Goal: Task Accomplishment & Management: Complete application form

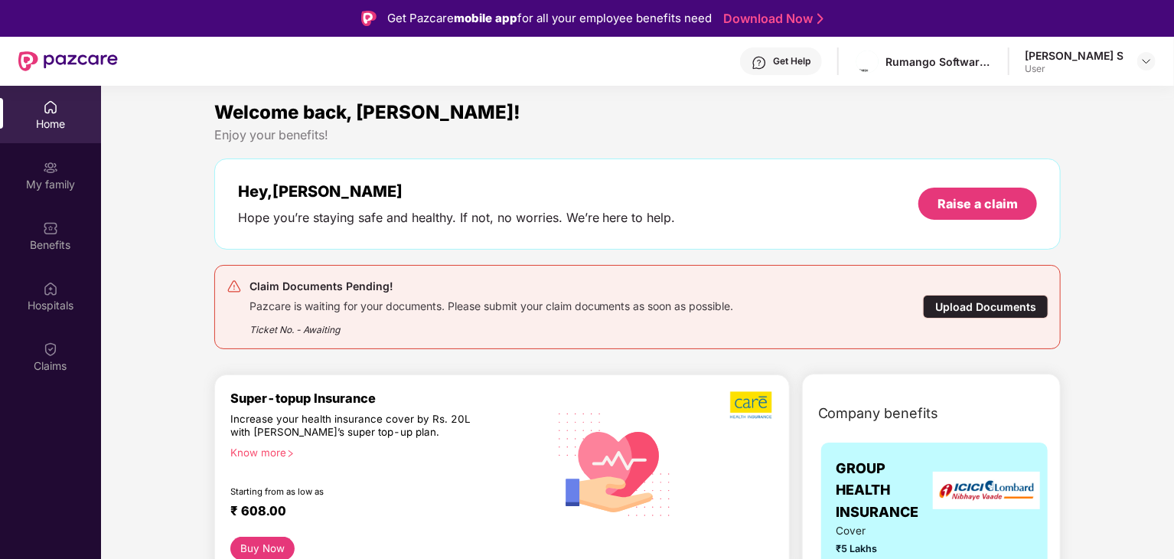
click at [985, 302] on div "Upload Documents" at bounding box center [986, 307] width 126 height 24
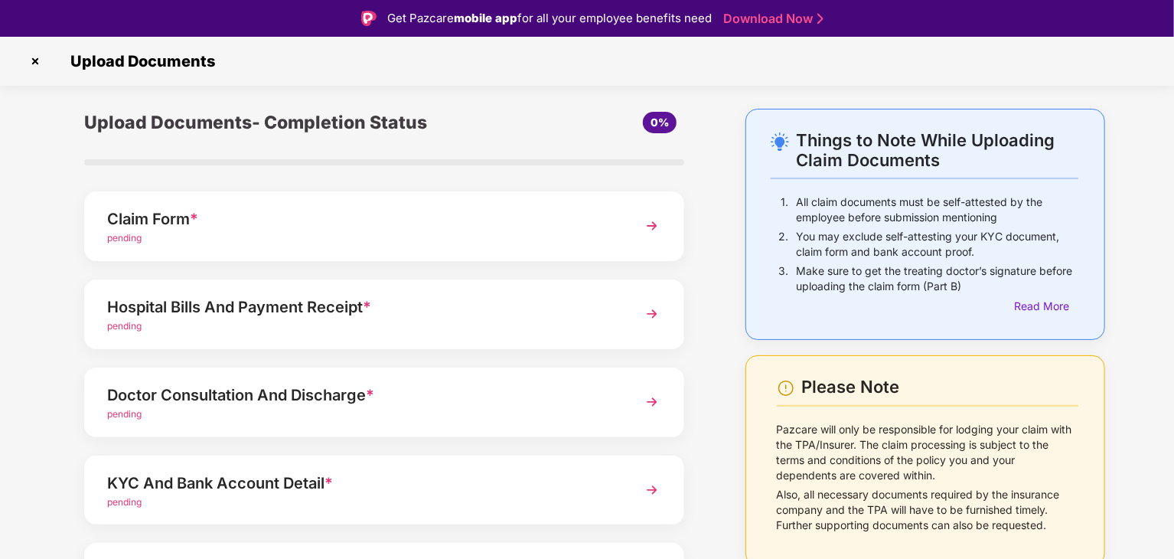
click at [929, 392] on div "Please Note" at bounding box center [940, 387] width 276 height 21
click at [641, 230] on img at bounding box center [652, 226] width 28 height 28
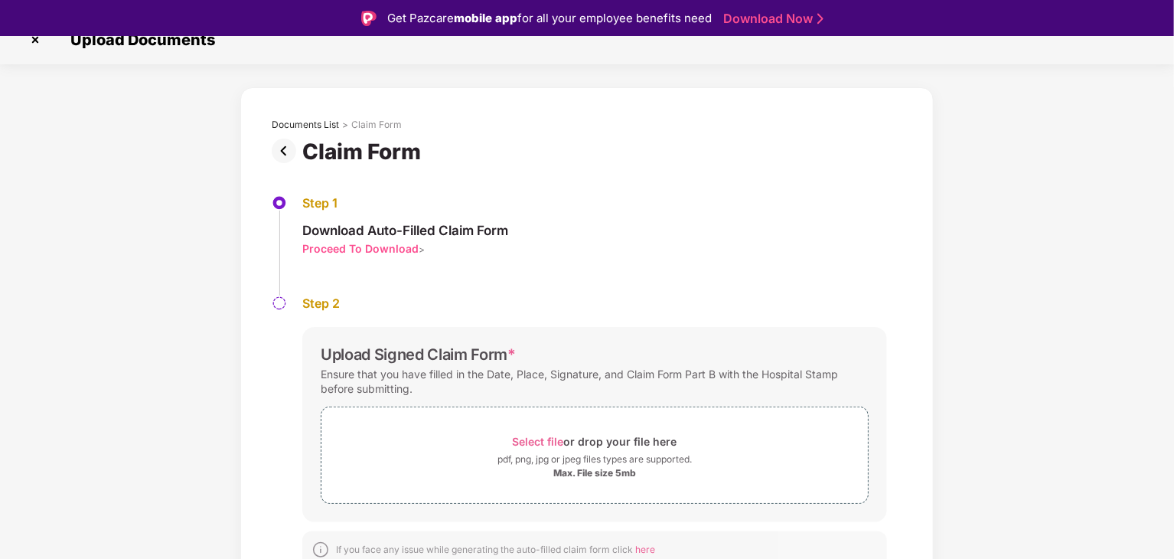
scroll to position [32, 0]
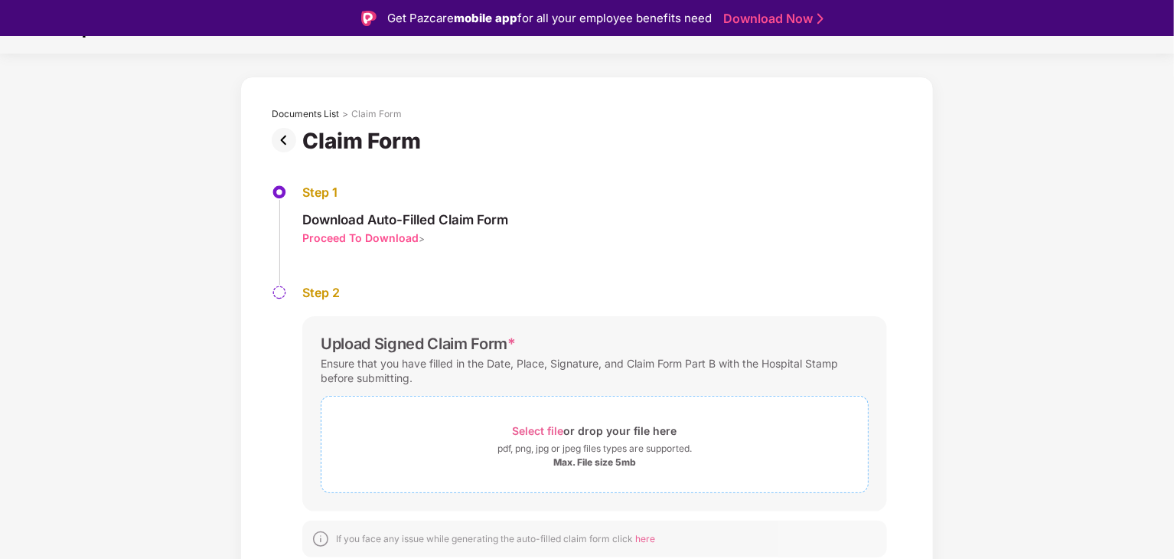
click at [564, 442] on div "pdf, png, jpg or jpeg files types are supported." at bounding box center [594, 448] width 194 height 15
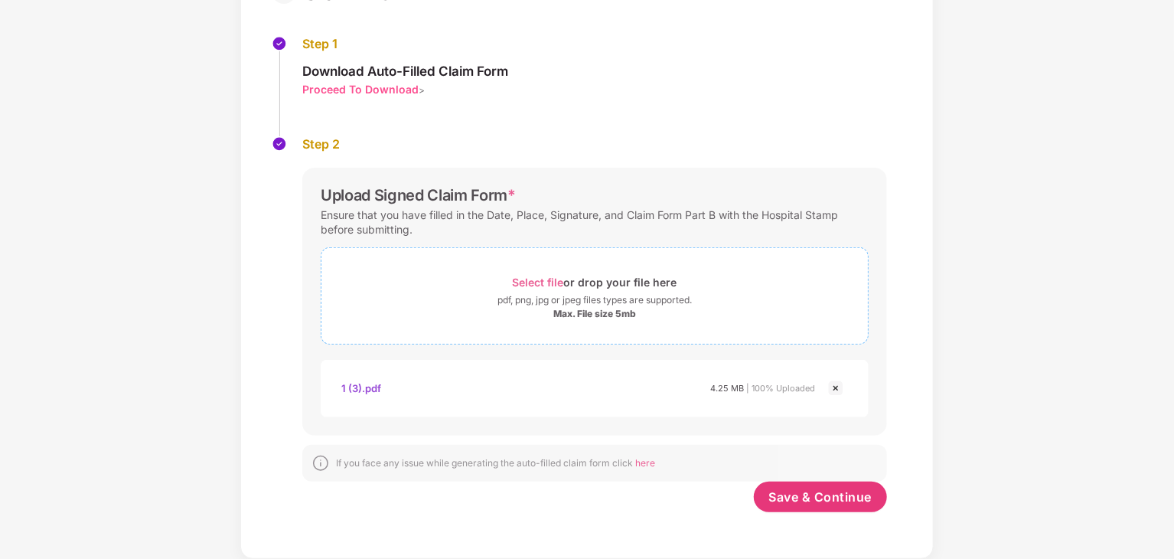
scroll to position [144, 0]
click at [834, 386] on img at bounding box center [836, 388] width 18 height 18
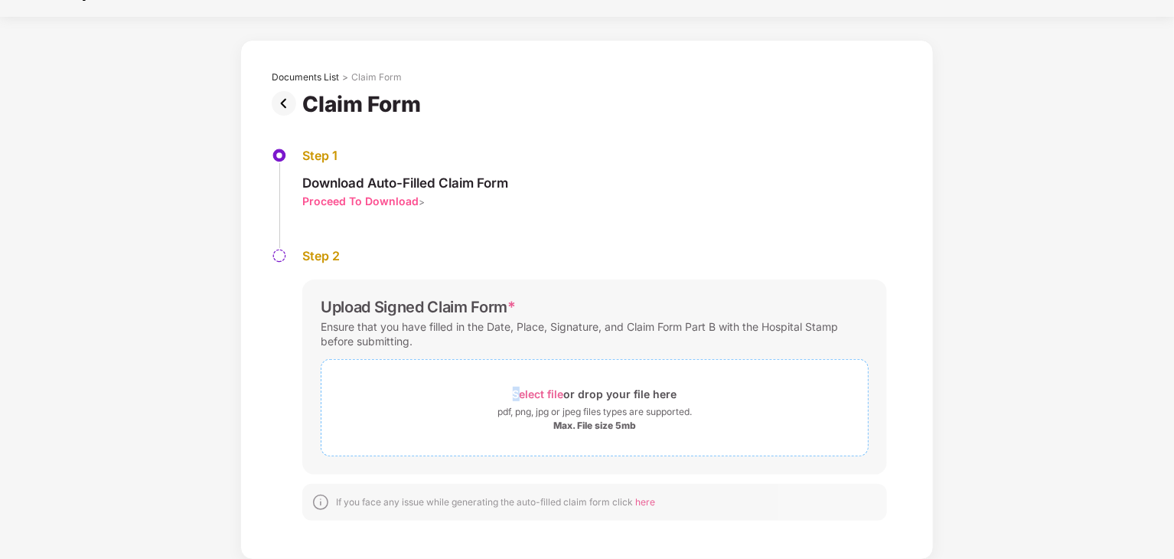
click at [517, 380] on span "Select file or drop your file here pdf, png, jpg or jpeg files types are suppor…" at bounding box center [594, 407] width 546 height 73
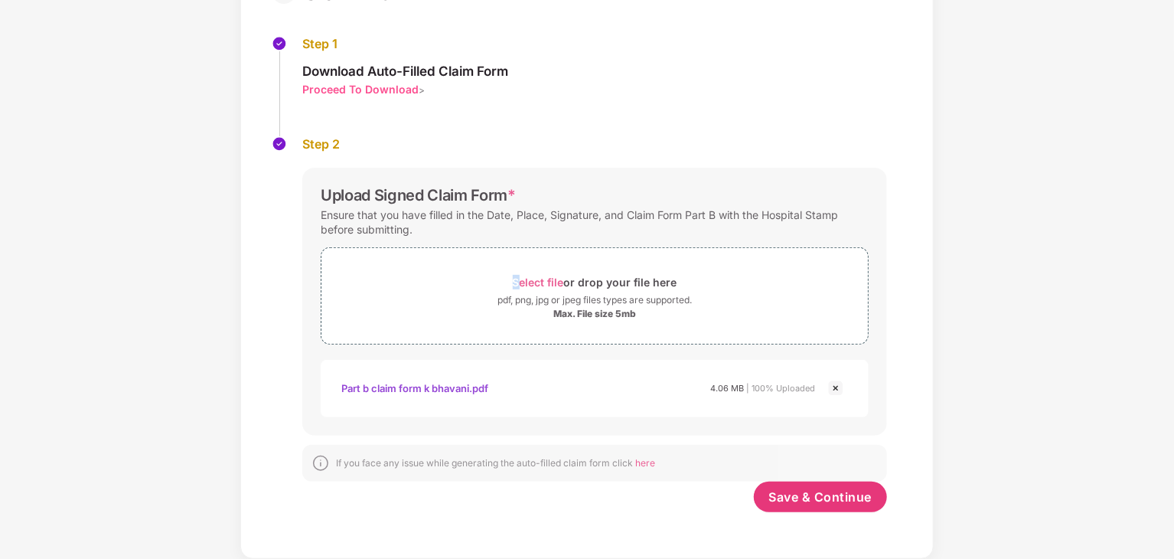
scroll to position [144, 0]
click at [783, 488] on span "Save & Continue" at bounding box center [820, 496] width 103 height 17
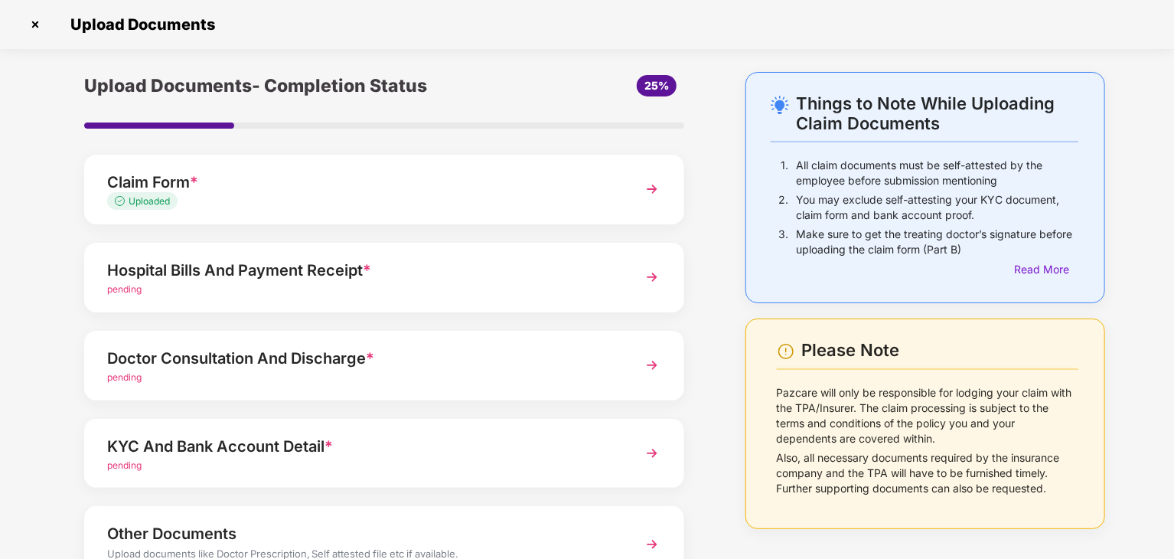
click at [647, 276] on img at bounding box center [652, 277] width 28 height 28
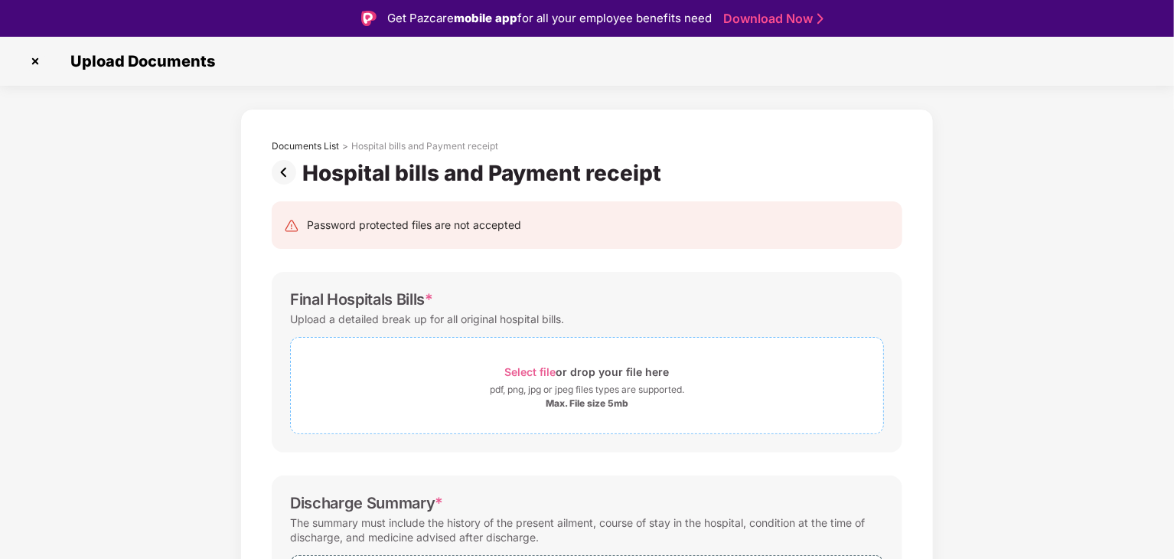
click at [413, 372] on div "Select file or drop your file here" at bounding box center [587, 371] width 592 height 21
click at [591, 365] on div "Select file or drop your file here" at bounding box center [587, 371] width 165 height 21
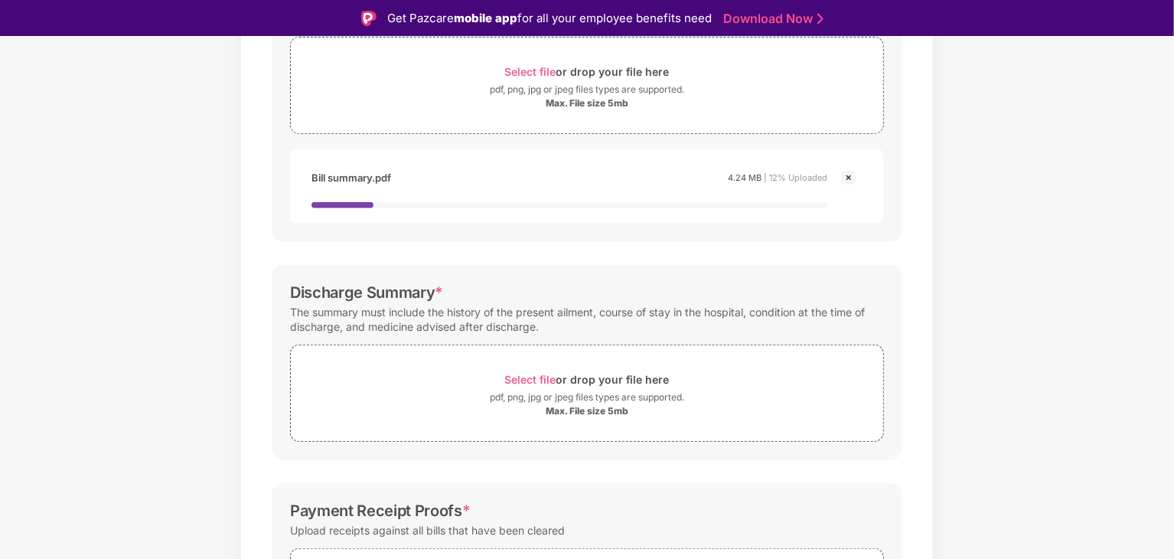
scroll to position [306, 0]
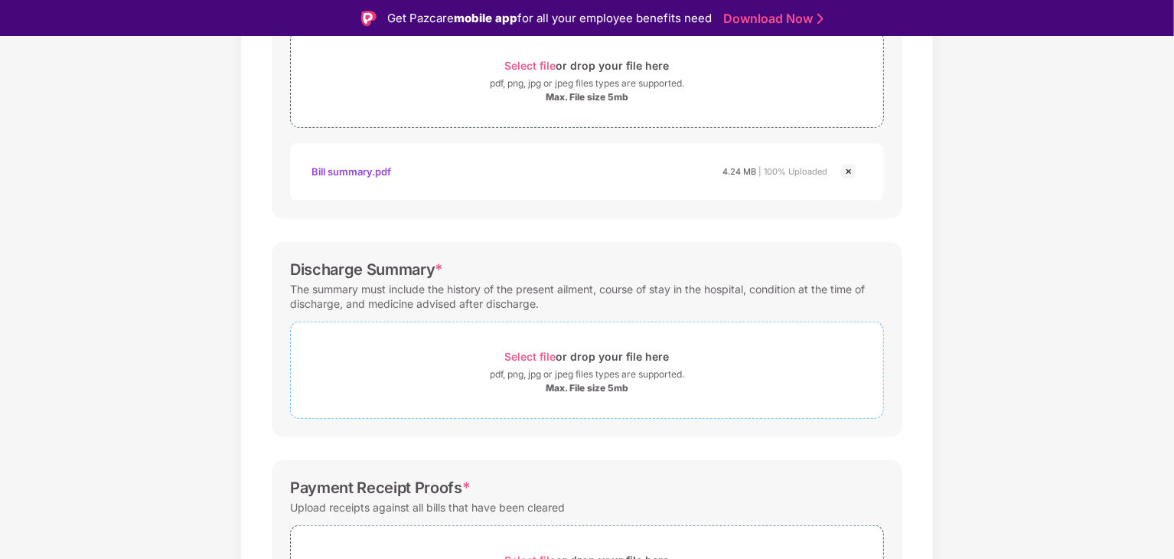
click at [506, 364] on div "Select file or drop your file here" at bounding box center [587, 356] width 165 height 21
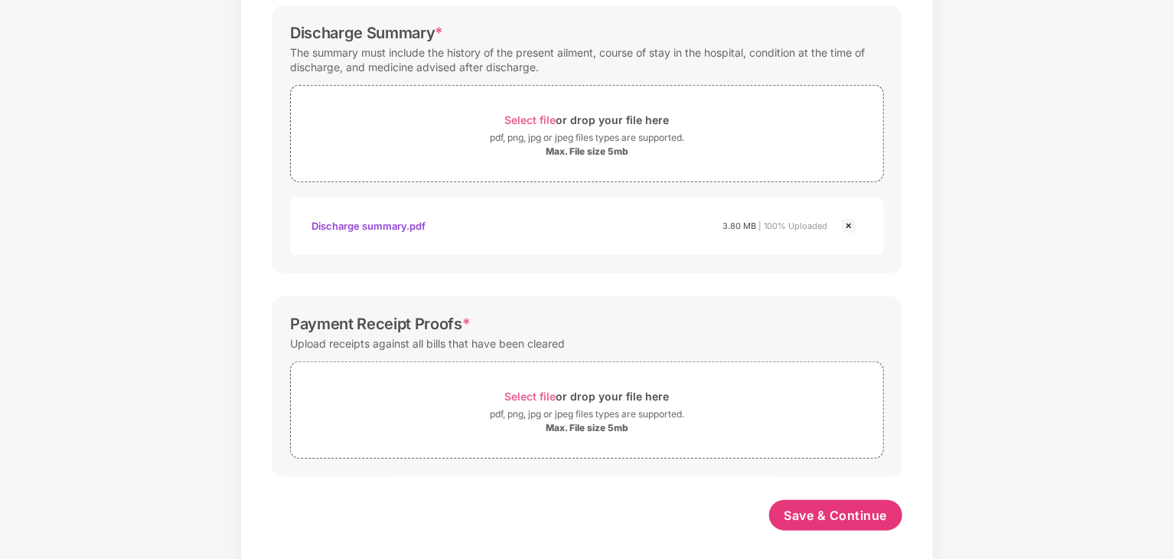
scroll to position [515, 0]
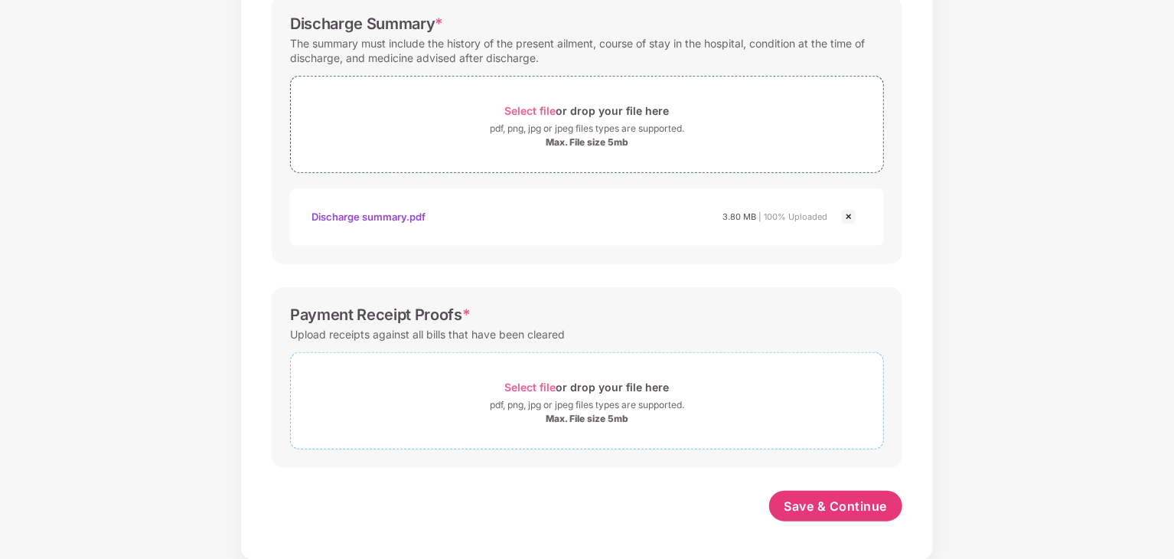
click at [533, 382] on span "Select file" at bounding box center [530, 386] width 51 height 13
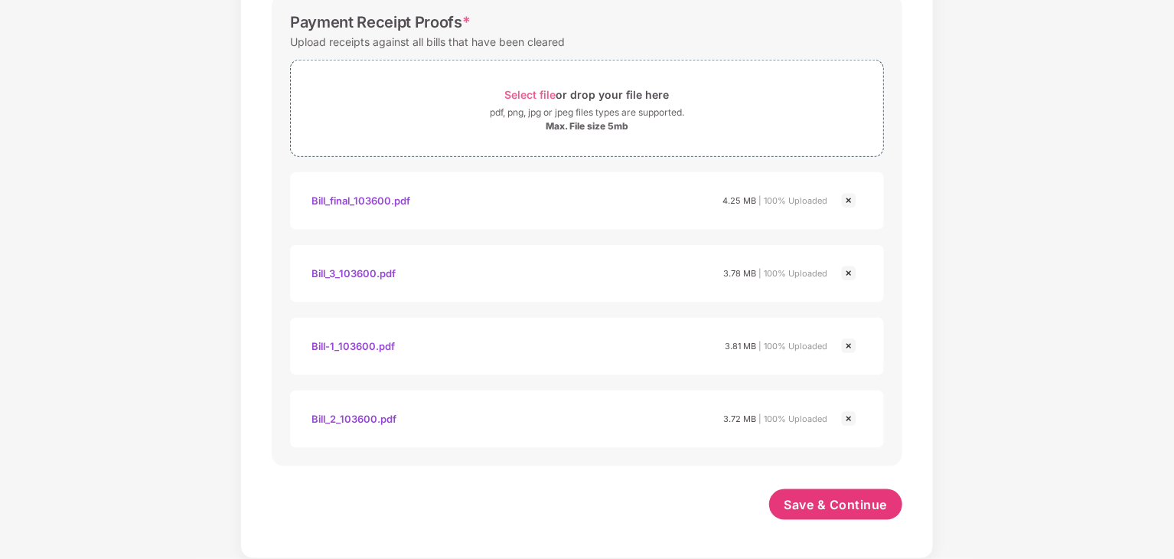
scroll to position [806, 0]
click at [866, 510] on span "Save & Continue" at bounding box center [835, 505] width 103 height 17
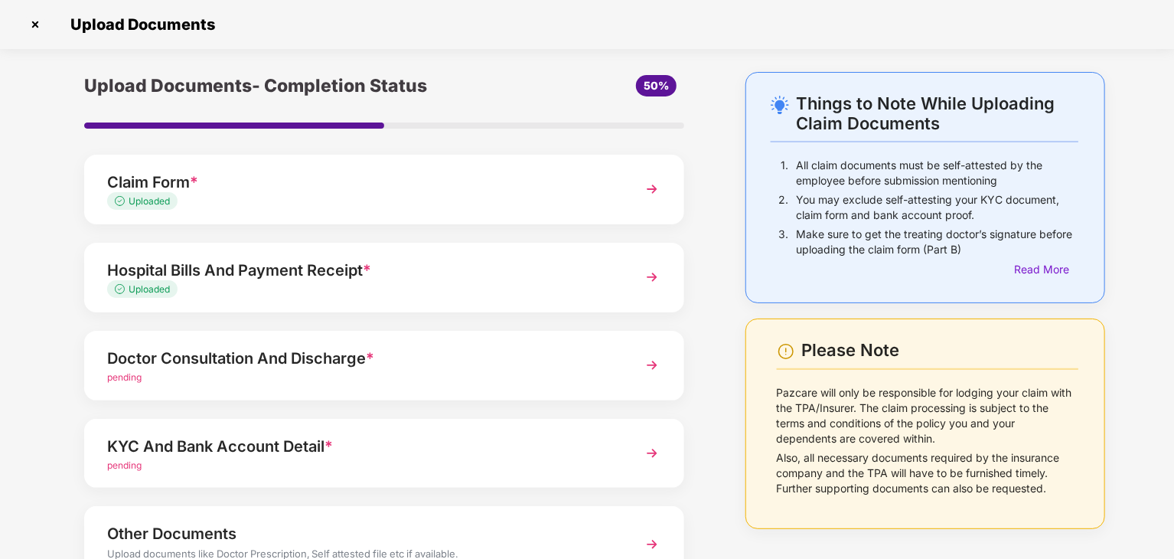
click at [647, 276] on img at bounding box center [652, 277] width 28 height 28
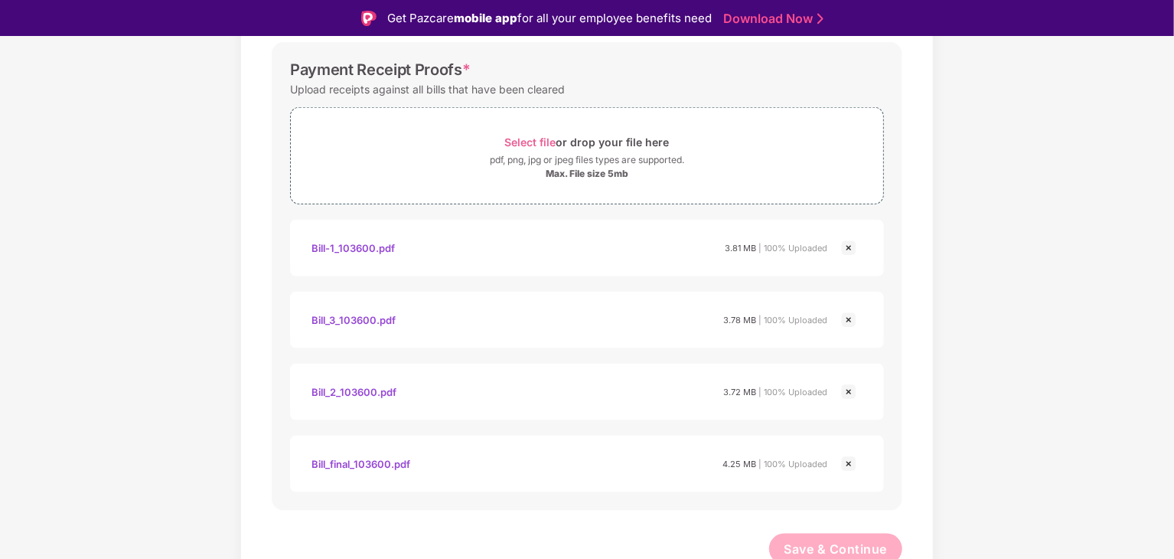
scroll to position [802, 0]
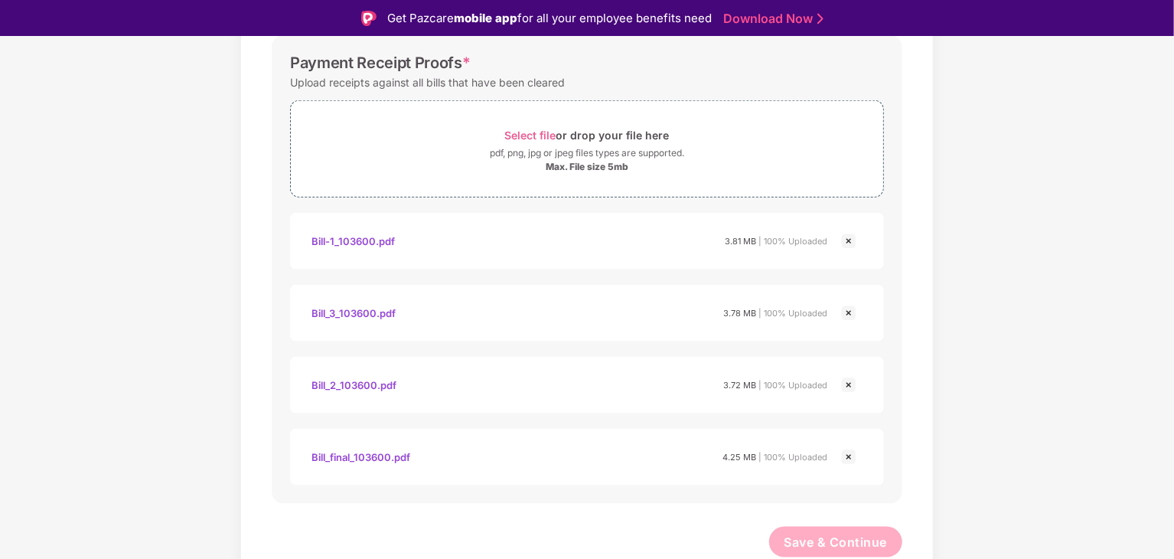
click at [851, 386] on img at bounding box center [849, 385] width 18 height 18
click at [849, 311] on img at bounding box center [849, 313] width 18 height 18
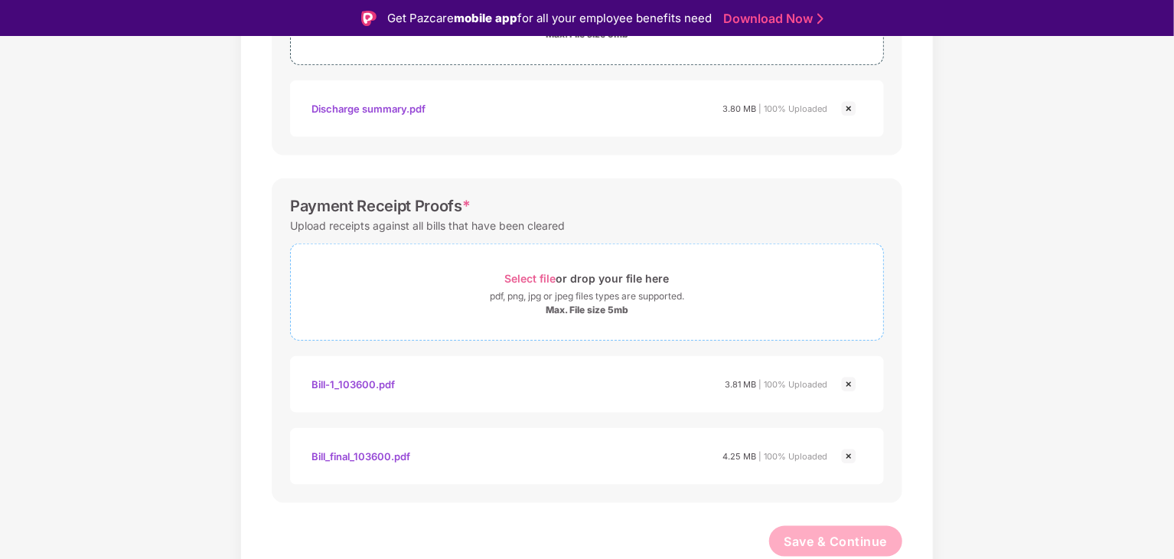
scroll to position [658, 0]
click at [848, 385] on img at bounding box center [849, 385] width 18 height 18
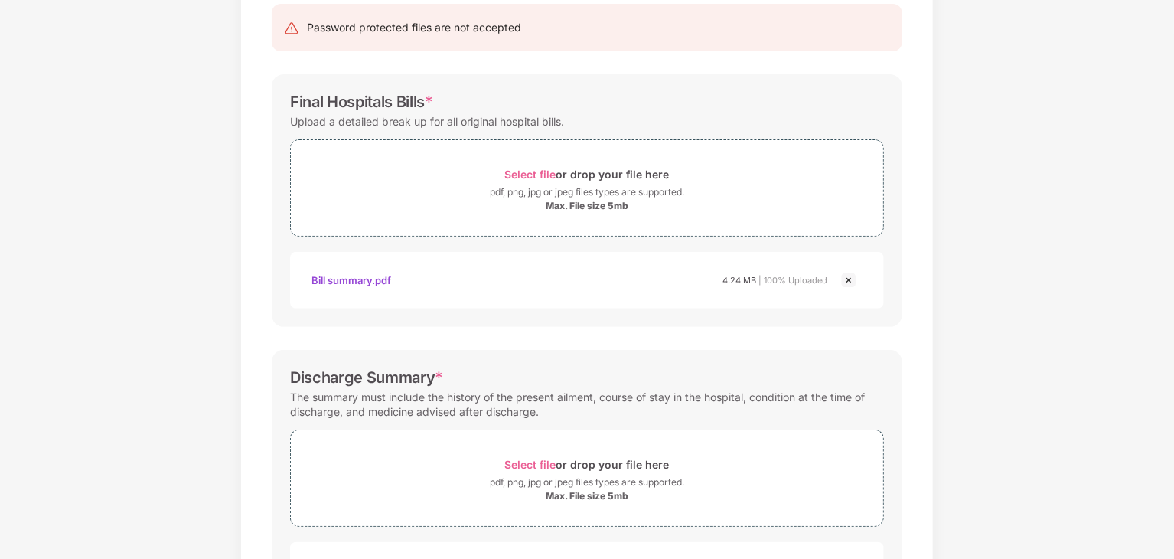
scroll to position [0, 0]
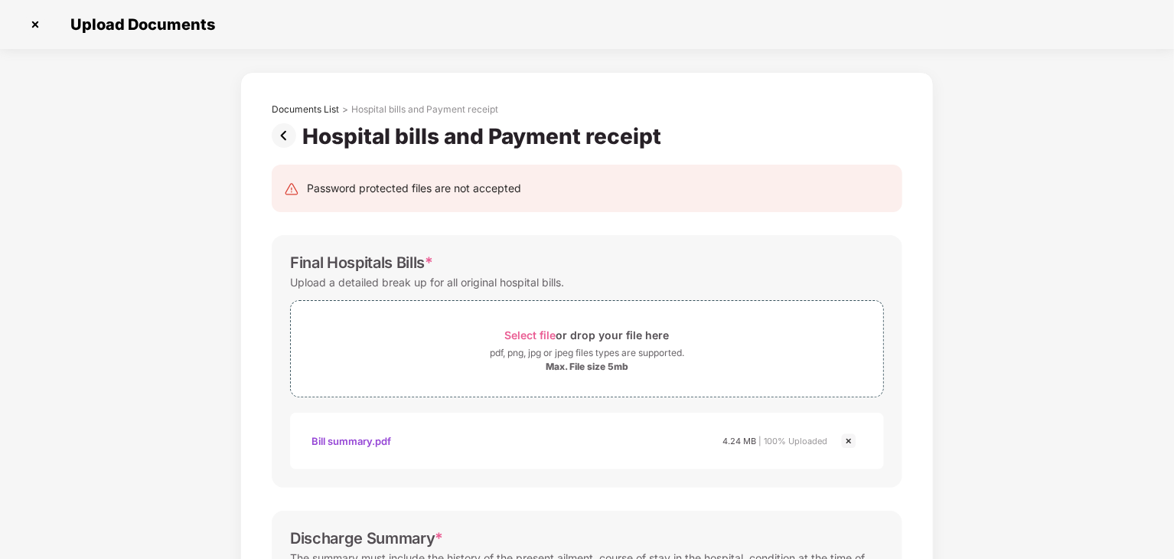
click at [282, 135] on img at bounding box center [287, 135] width 31 height 24
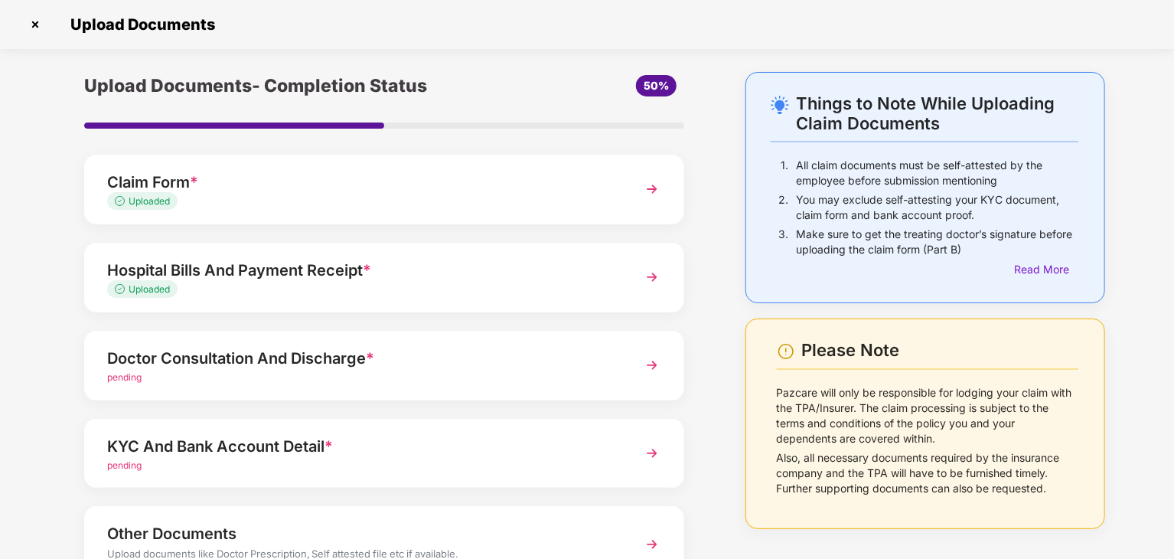
click at [456, 284] on div "Uploaded" at bounding box center [360, 289] width 507 height 15
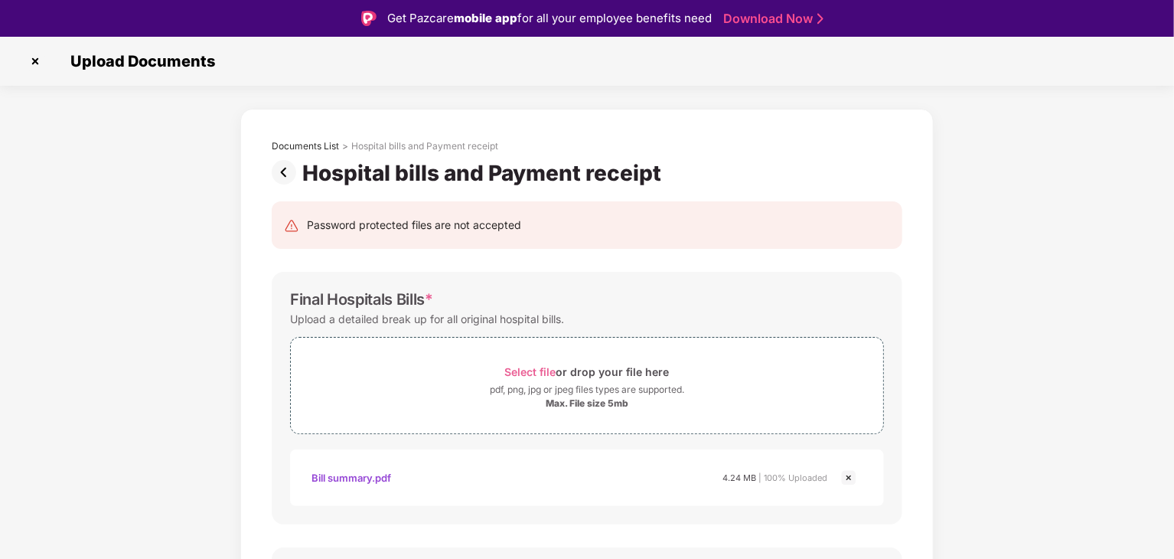
click at [283, 170] on img at bounding box center [287, 172] width 31 height 24
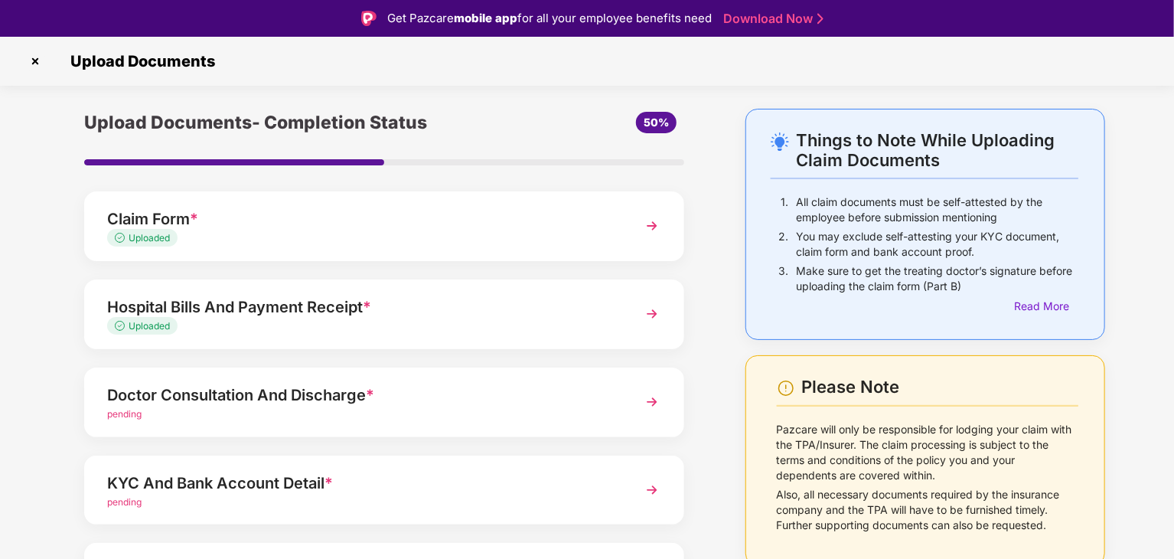
scroll to position [118, 0]
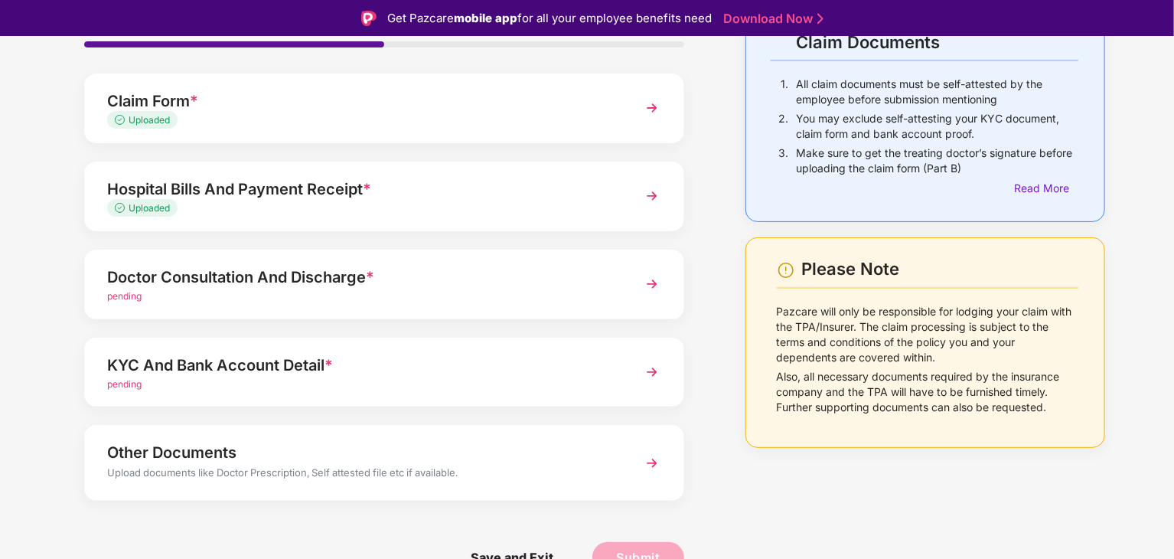
click at [646, 285] on img at bounding box center [652, 284] width 28 height 28
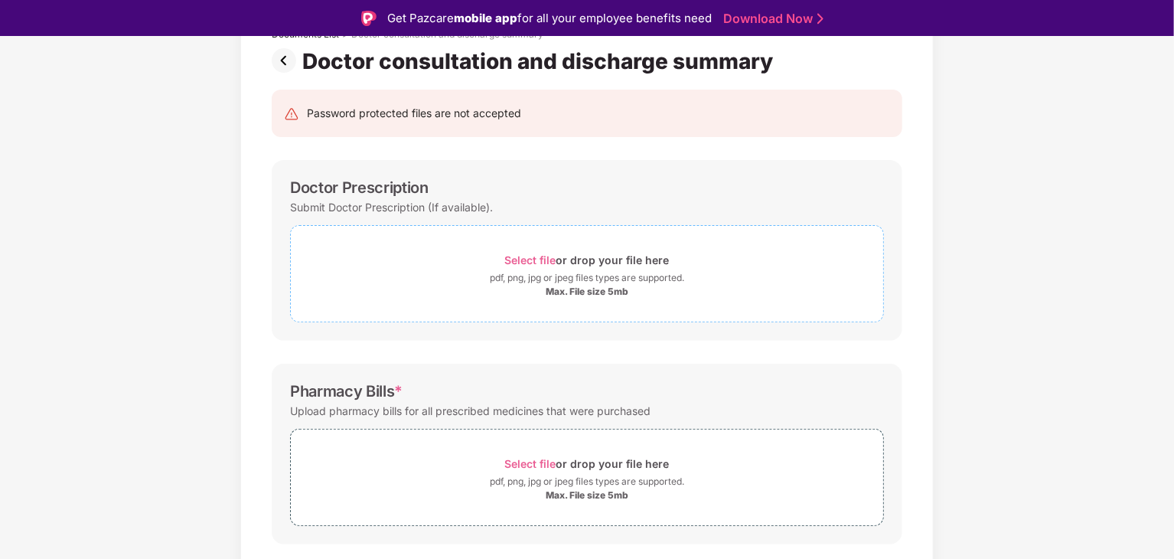
scroll to position [110, 0]
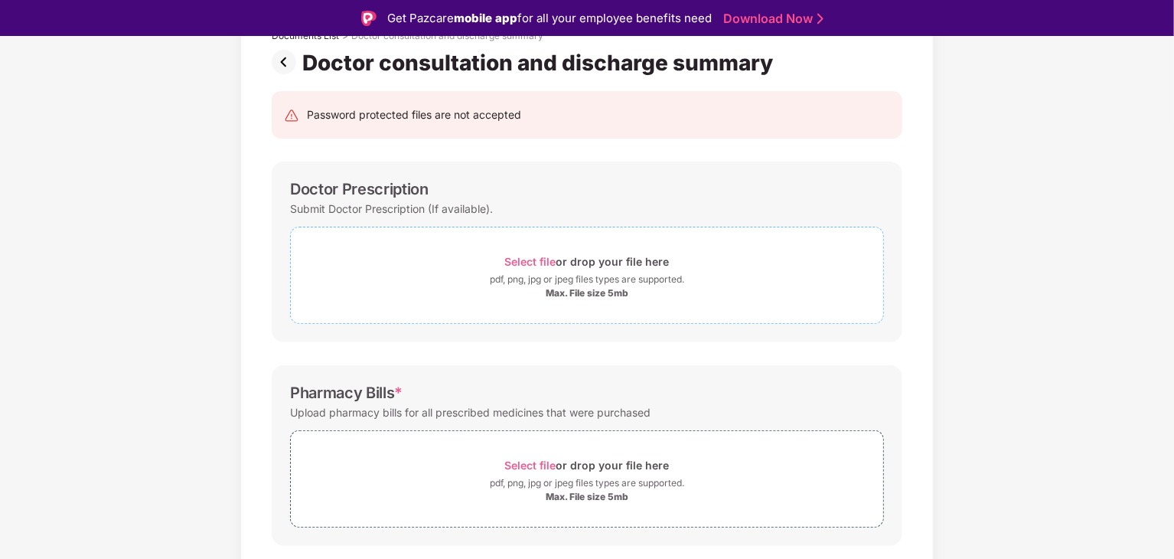
click at [538, 275] on div "pdf, png, jpg or jpeg files types are supported." at bounding box center [587, 279] width 194 height 15
click at [562, 472] on div "Select file or drop your file here" at bounding box center [587, 465] width 165 height 21
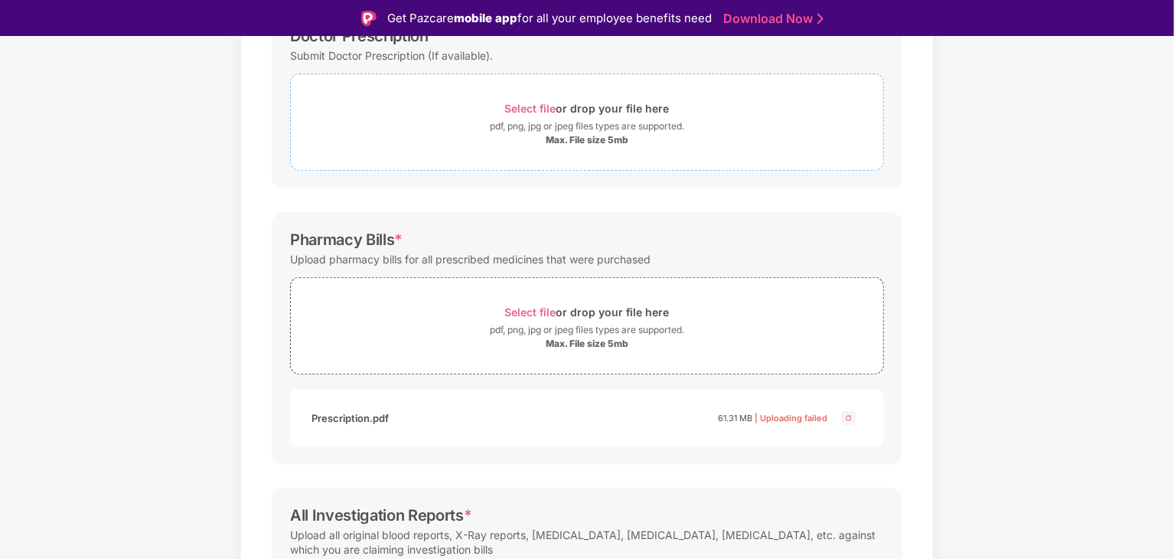
scroll to position [34, 0]
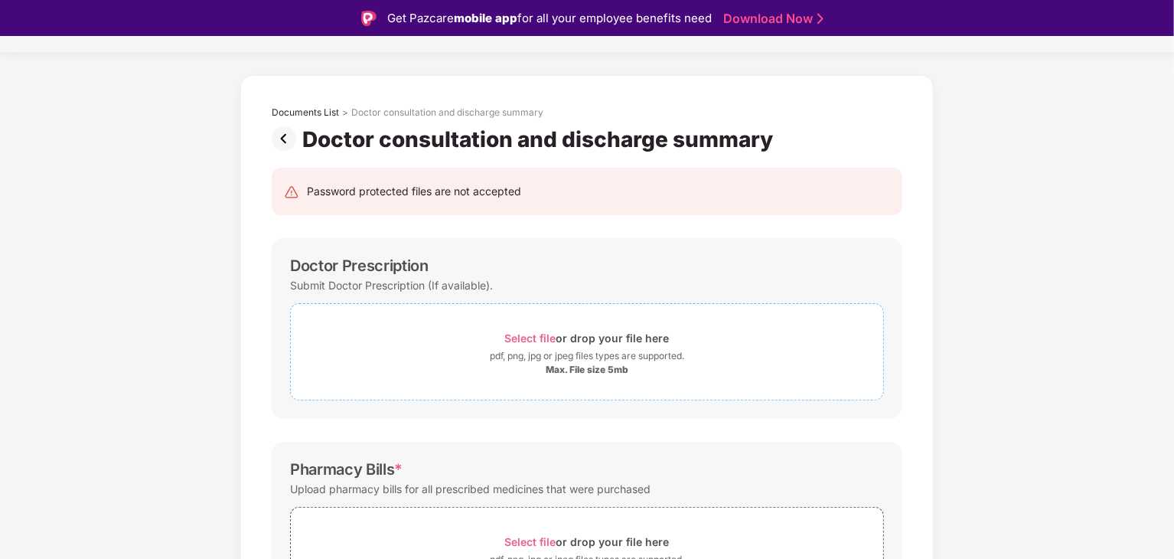
click at [526, 354] on div "pdf, png, jpg or jpeg files types are supported." at bounding box center [587, 355] width 194 height 15
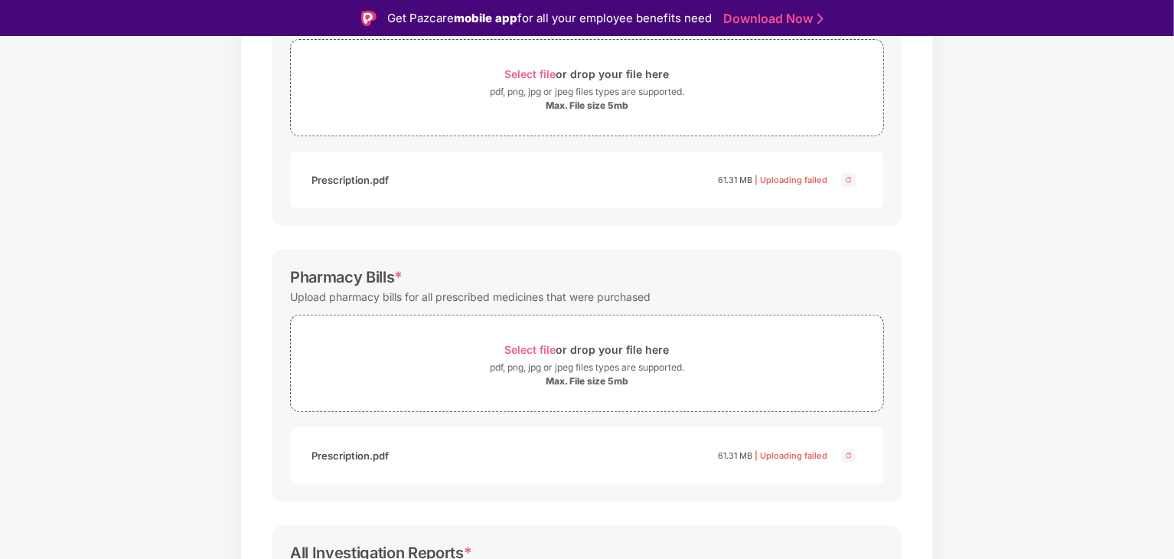
scroll to position [285, 0]
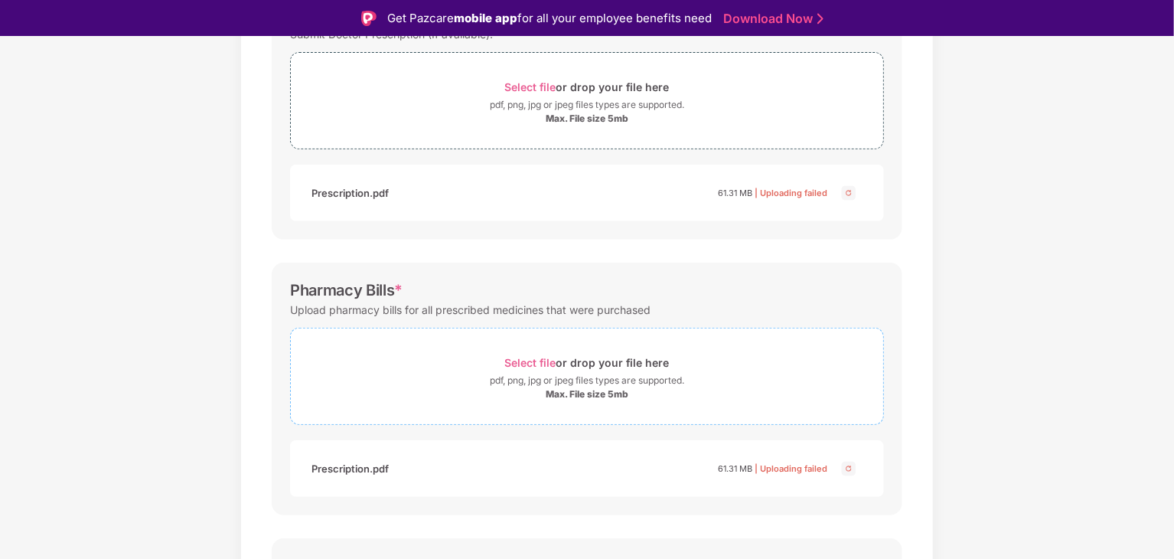
click at [546, 363] on span "Select file" at bounding box center [530, 362] width 51 height 13
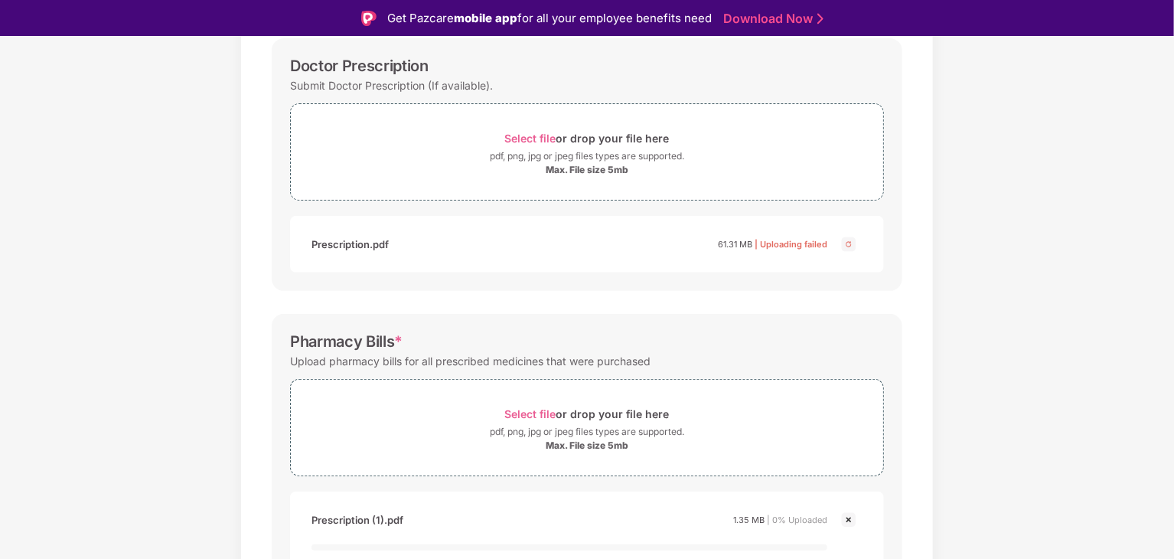
scroll to position [208, 0]
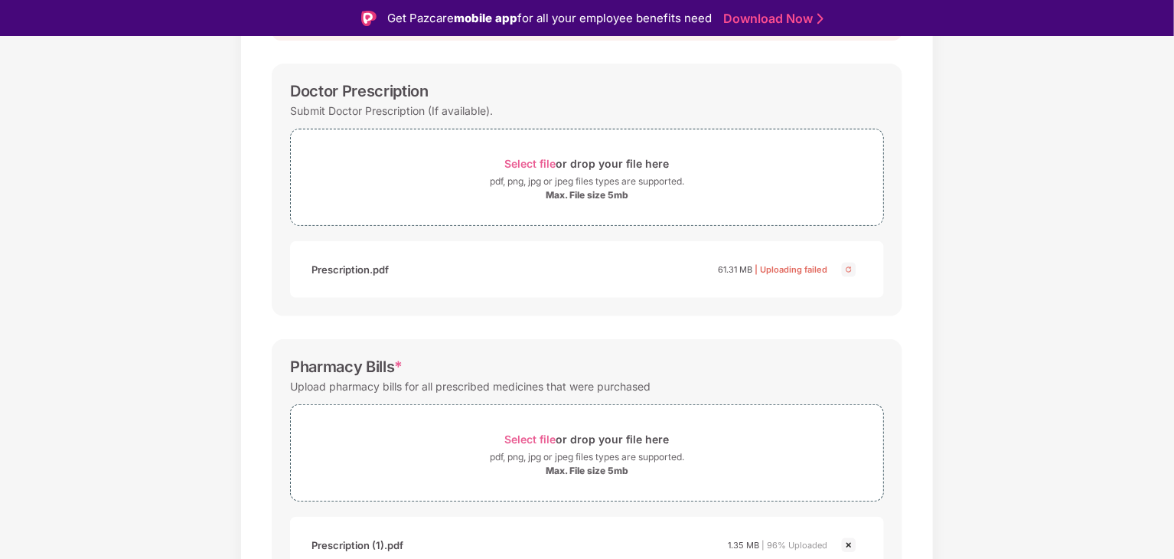
click at [844, 267] on img at bounding box center [849, 269] width 18 height 18
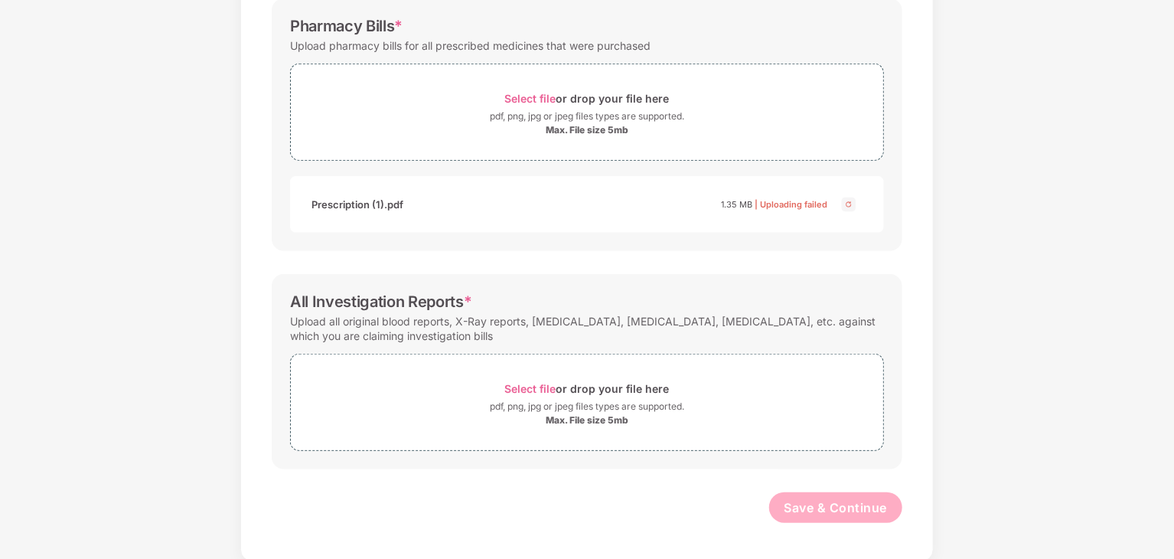
scroll to position [514, 0]
click at [703, 128] on div "Max. File size 5mb" at bounding box center [587, 128] width 592 height 12
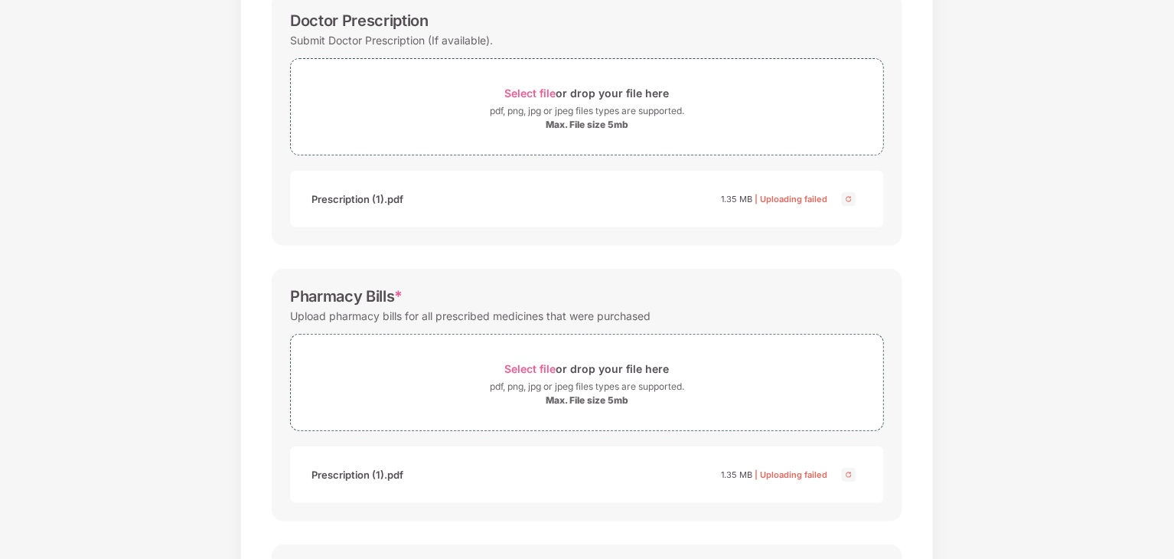
scroll to position [132, 0]
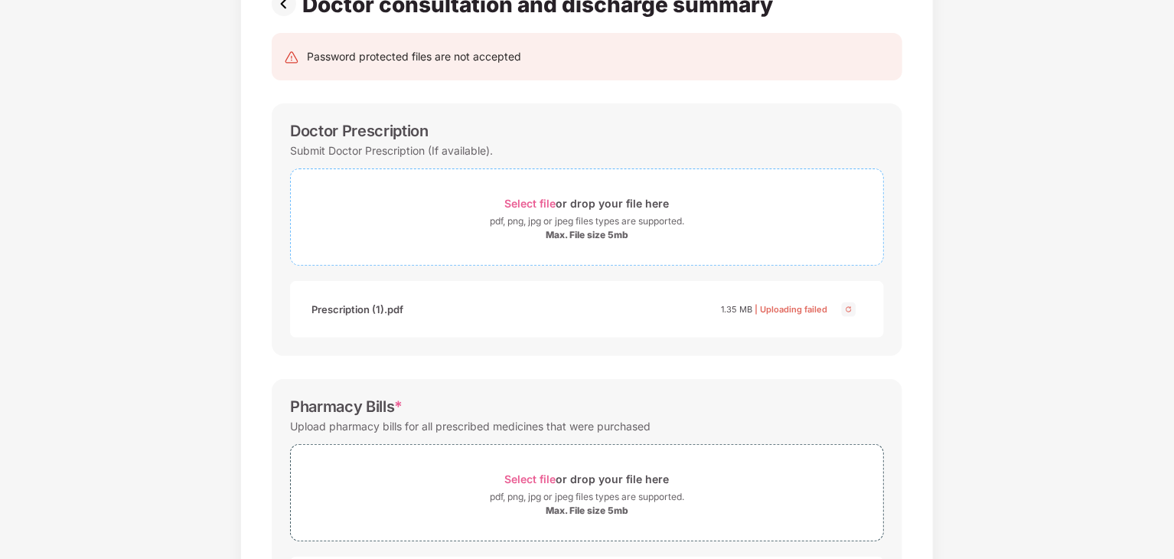
click at [595, 215] on div "pdf, png, jpg or jpeg files types are supported." at bounding box center [587, 221] width 194 height 15
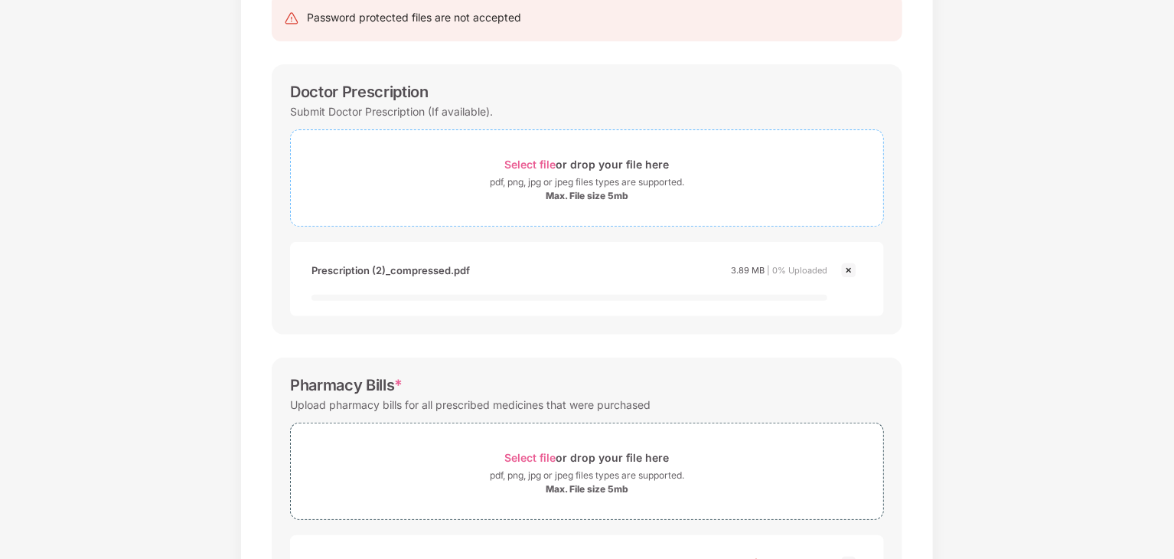
scroll to position [285, 0]
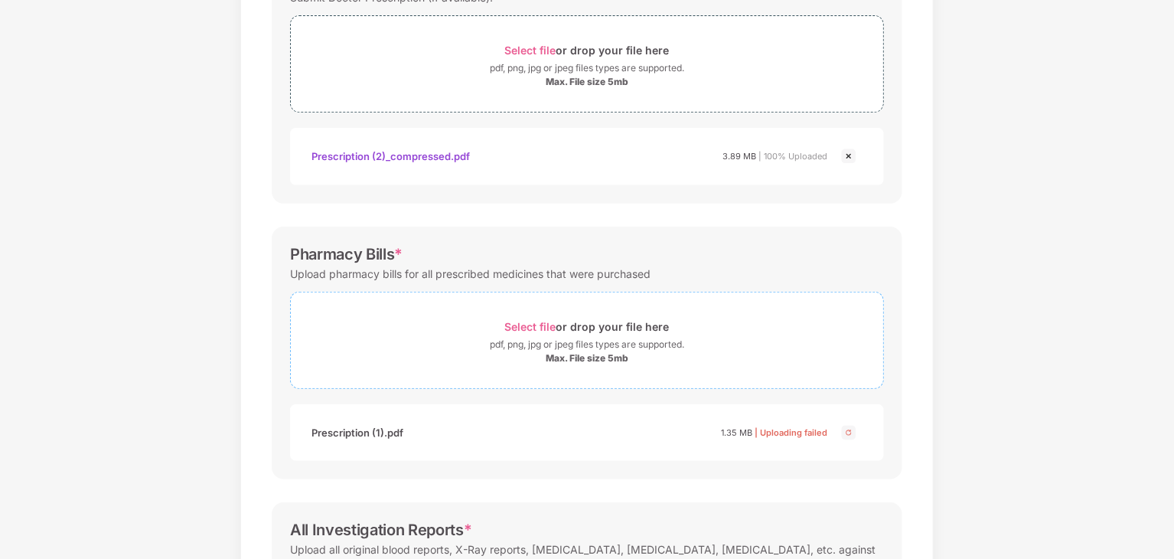
click at [608, 357] on div "Max. File size 5mb" at bounding box center [587, 358] width 83 height 12
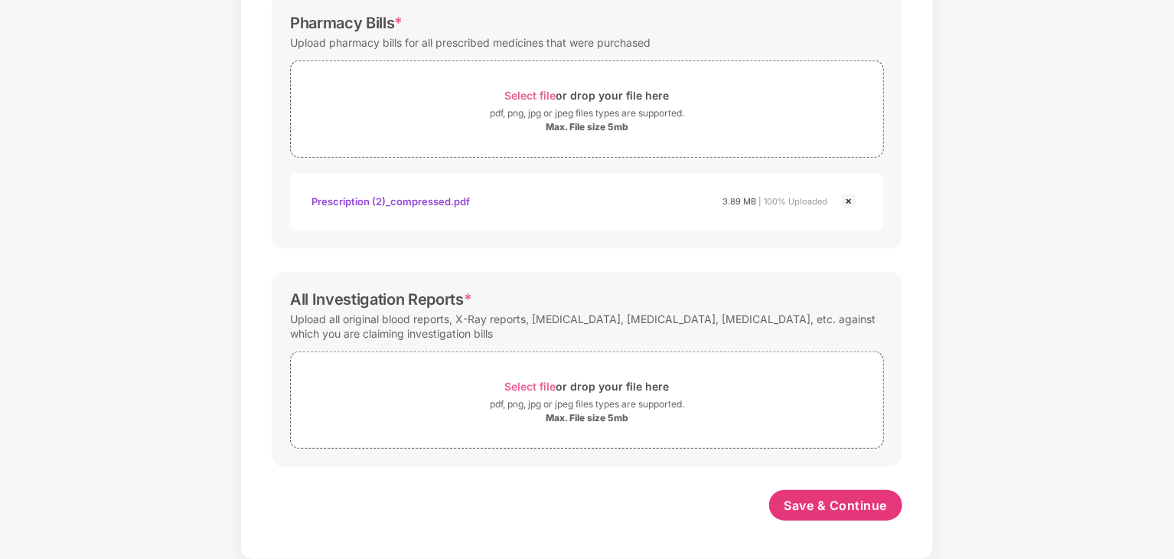
scroll to position [515, 0]
click at [600, 407] on div "pdf, png, jpg or jpeg files types are supported." at bounding box center [587, 404] width 194 height 15
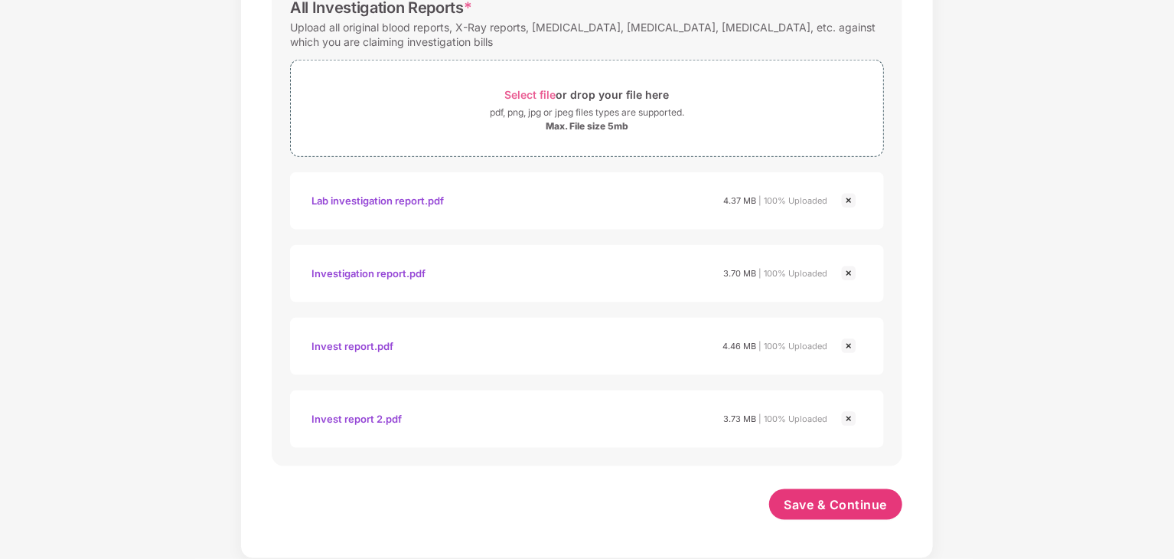
scroll to position [806, 0]
click at [838, 497] on span "Save & Continue" at bounding box center [835, 505] width 103 height 17
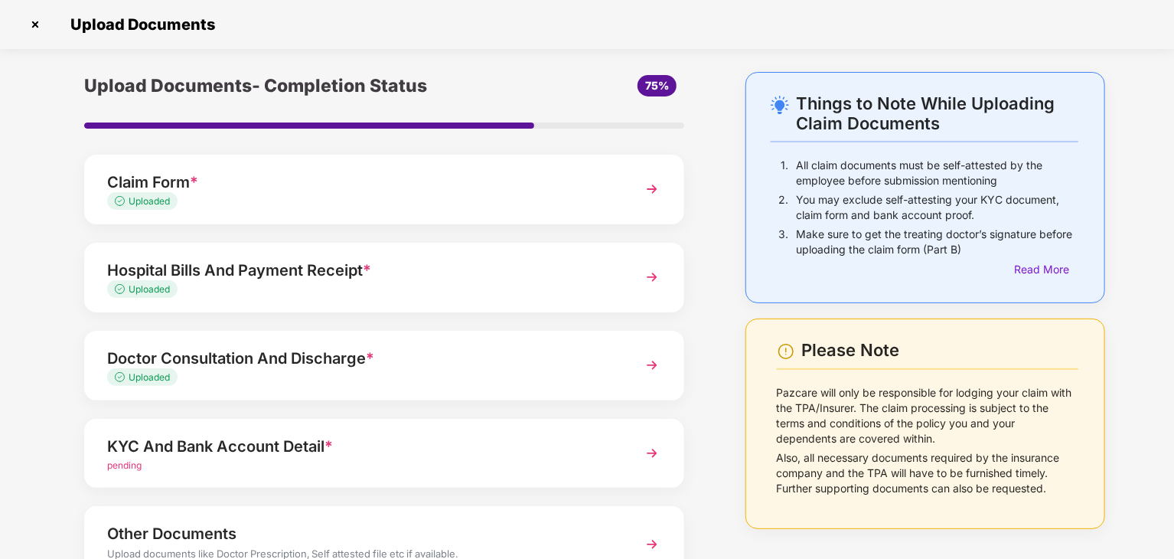
scroll to position [118, 0]
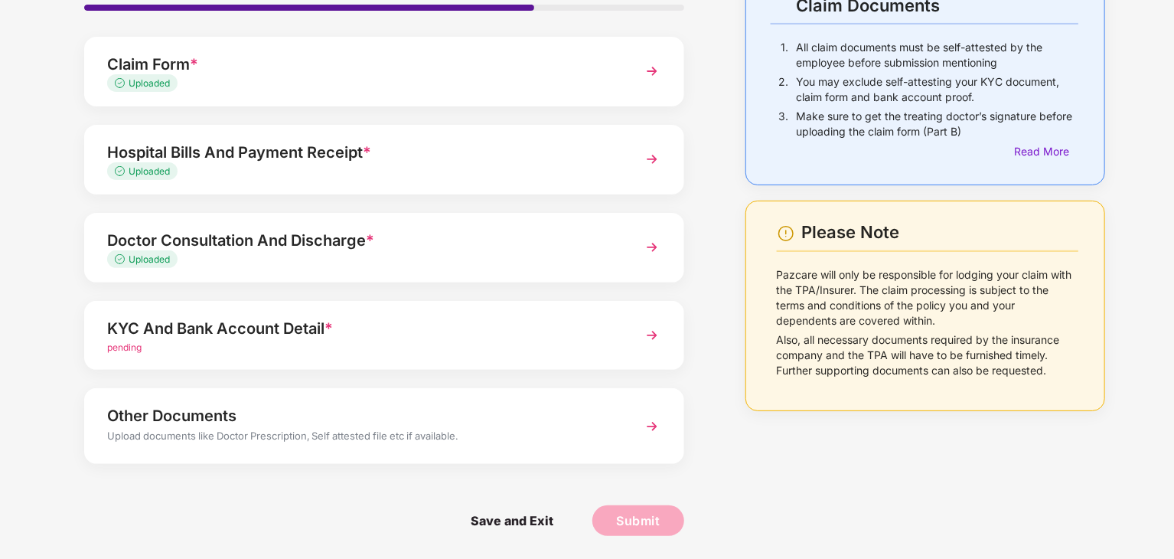
click at [655, 336] on img at bounding box center [652, 335] width 28 height 28
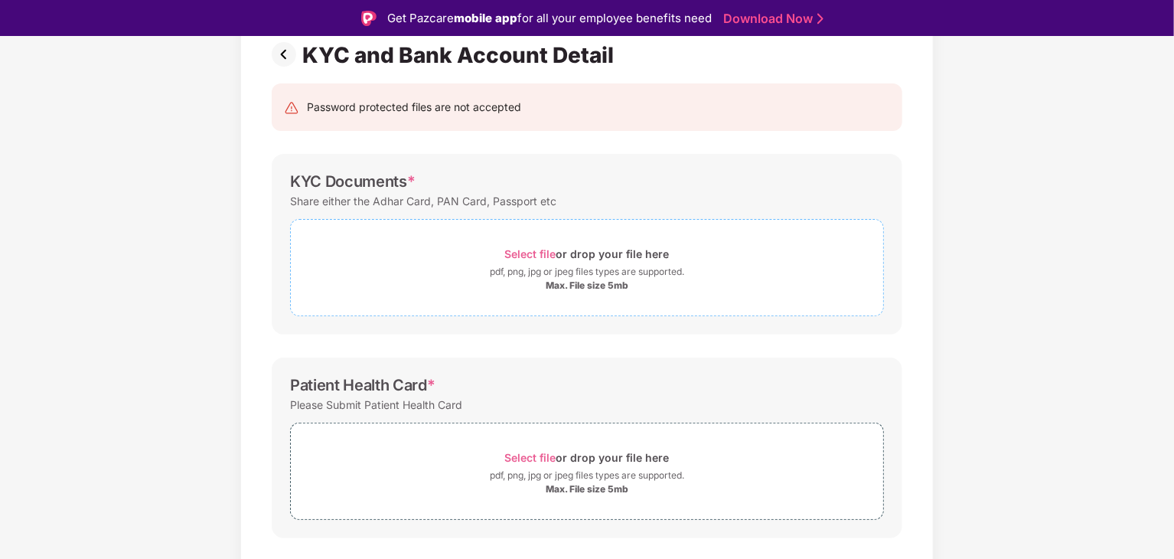
click at [531, 267] on div "pdf, png, jpg or jpeg files types are supported." at bounding box center [587, 271] width 194 height 15
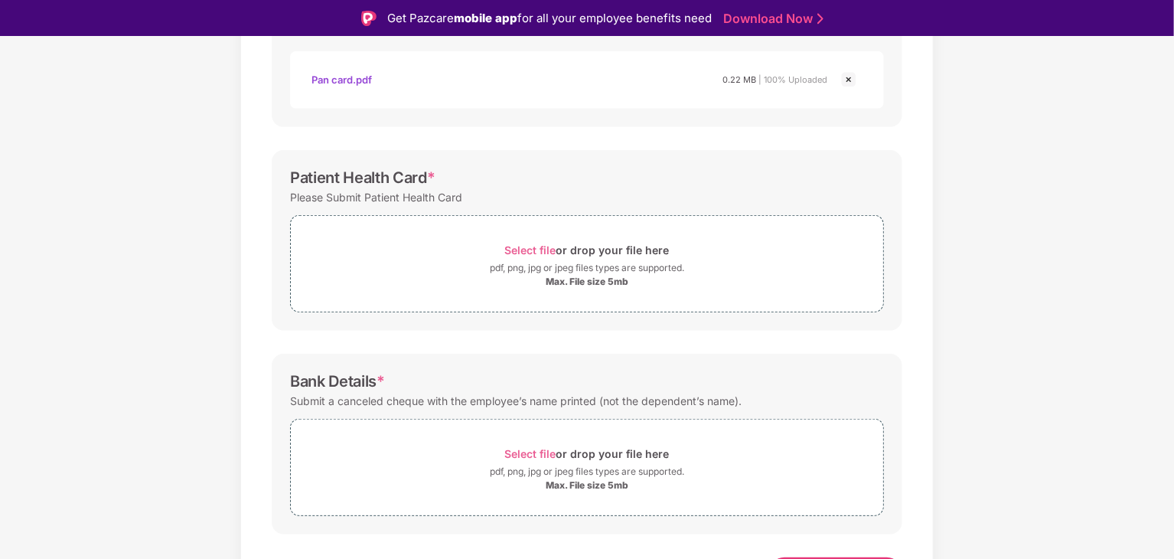
scroll to position [424, 0]
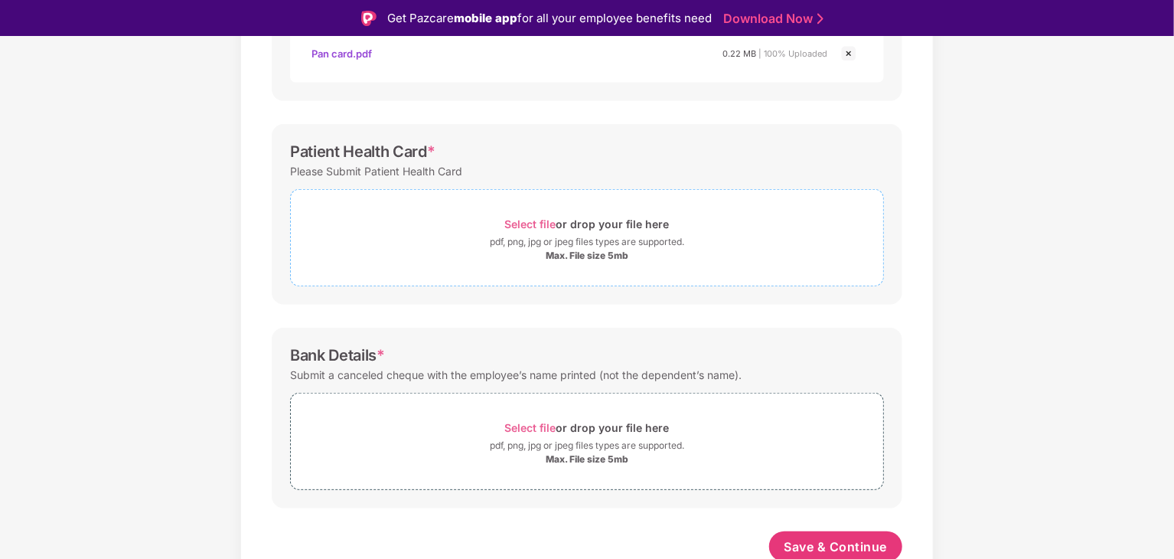
click at [445, 241] on div "pdf, png, jpg or jpeg files types are supported." at bounding box center [587, 241] width 592 height 15
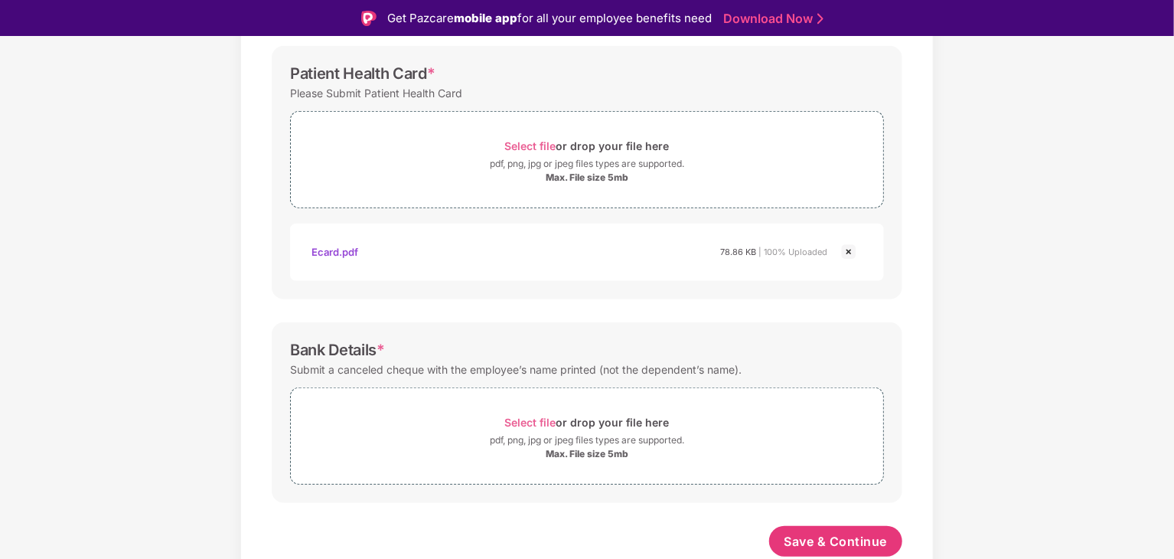
scroll to position [501, 0]
click at [520, 449] on div "Max. File size 5mb" at bounding box center [587, 454] width 592 height 12
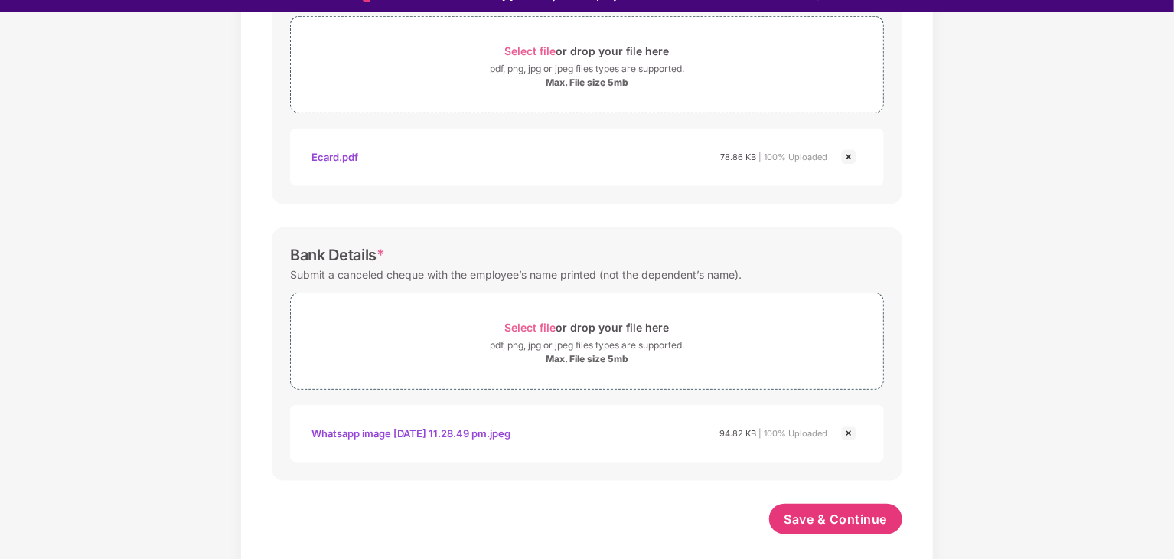
scroll to position [37, 0]
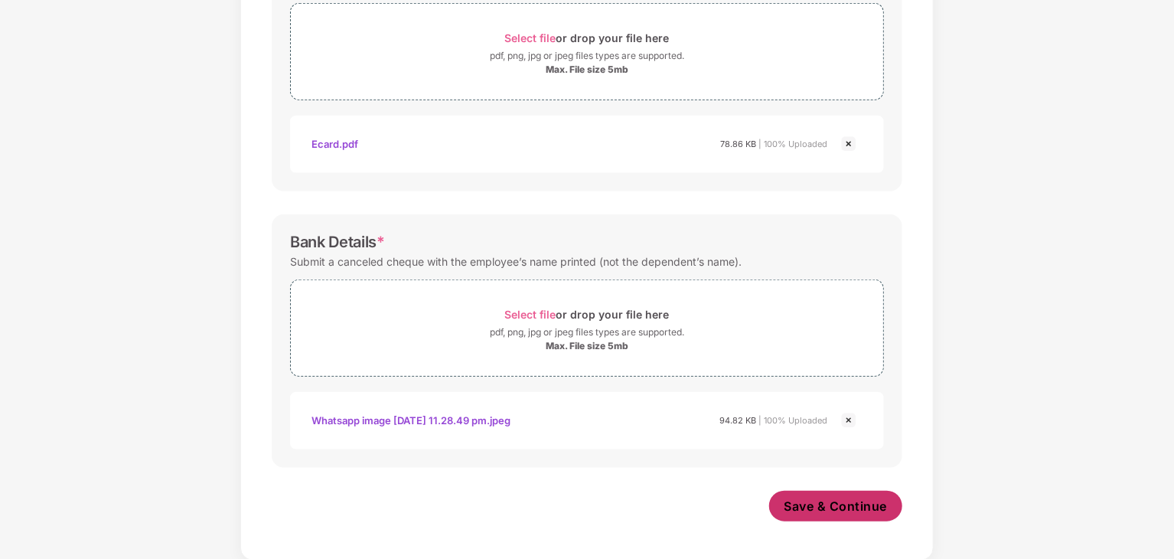
click at [808, 512] on span "Save & Continue" at bounding box center [835, 505] width 103 height 17
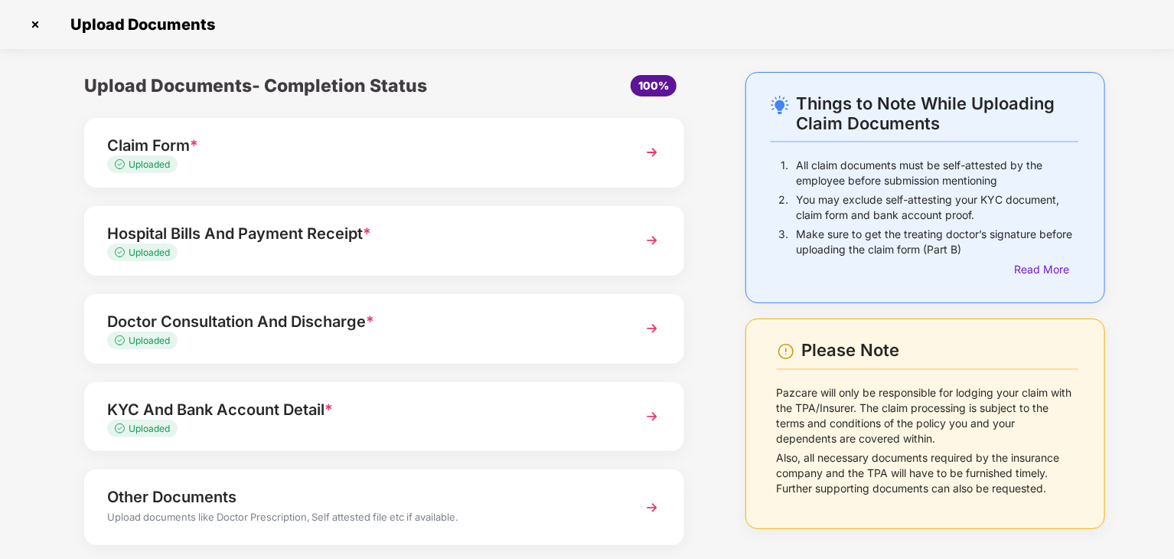
scroll to position [81, 0]
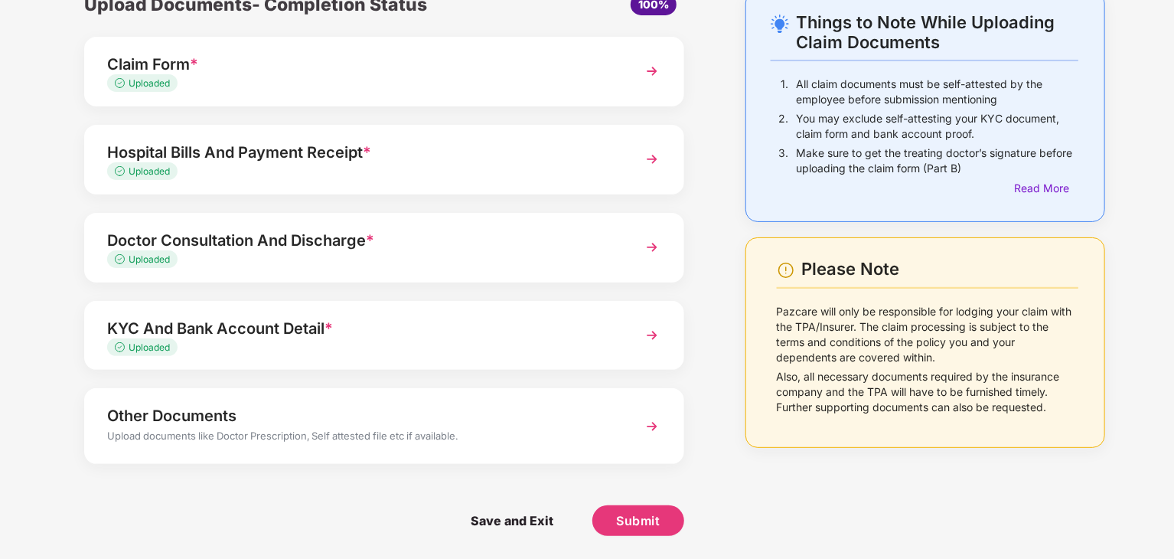
click at [655, 428] on img at bounding box center [652, 426] width 28 height 28
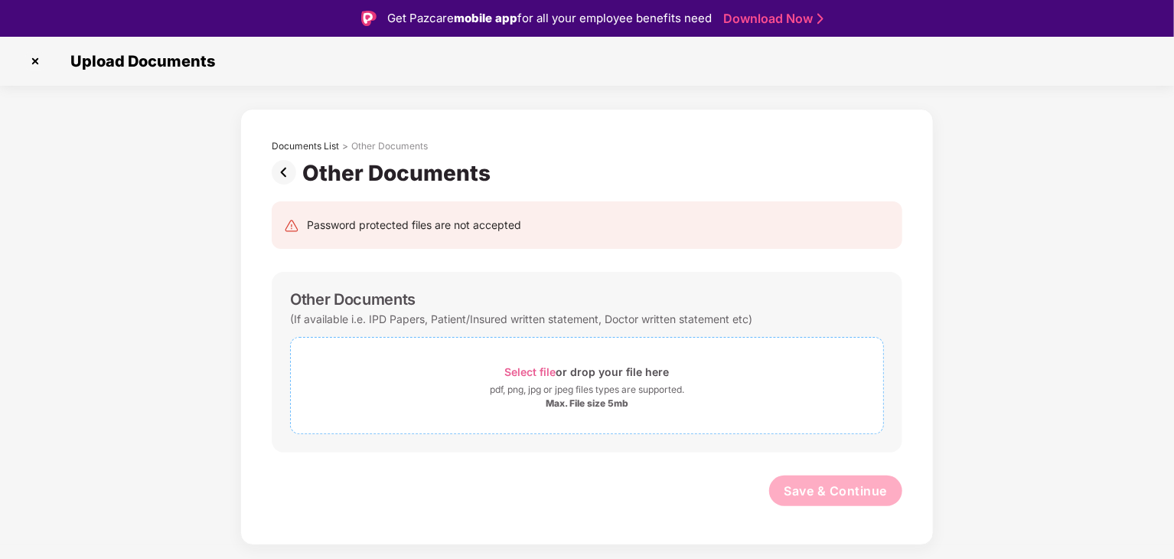
click at [460, 398] on div "Max. File size 5mb" at bounding box center [587, 403] width 592 height 12
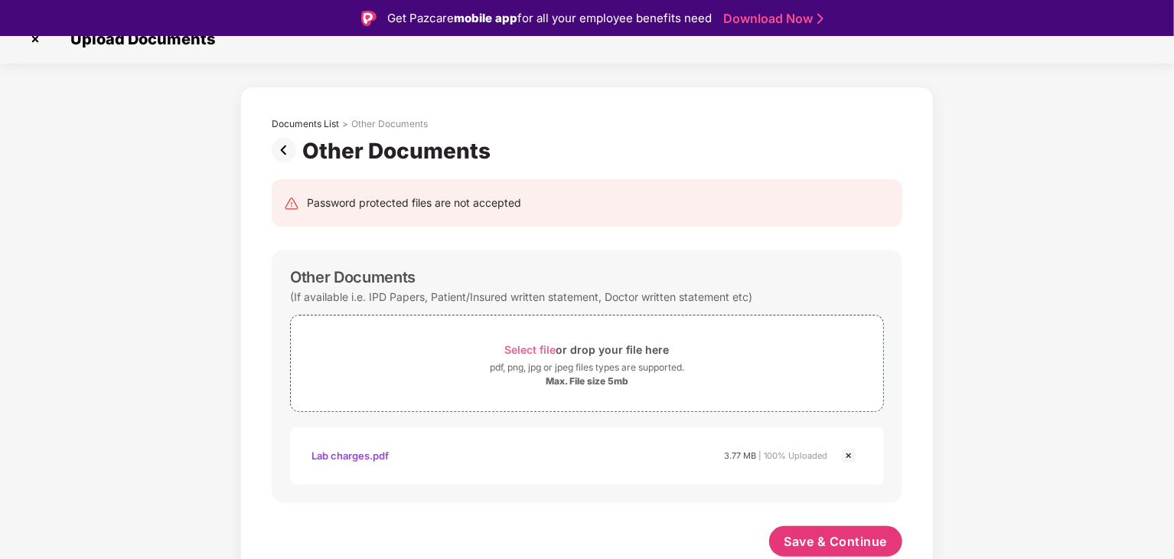
scroll to position [21, 0]
click at [836, 540] on span "Save & Continue" at bounding box center [835, 541] width 103 height 17
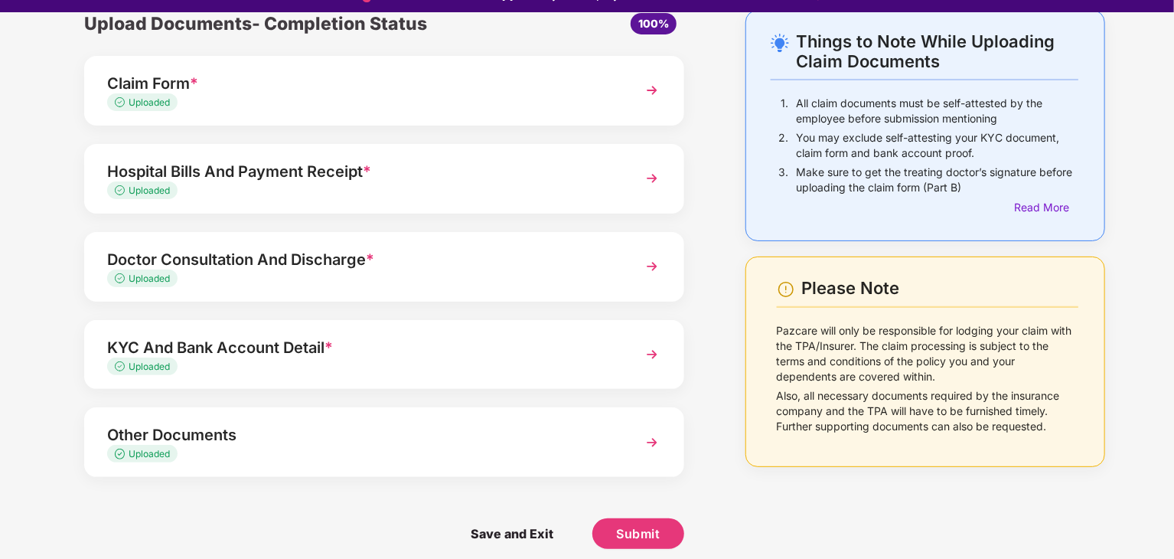
scroll to position [37, 0]
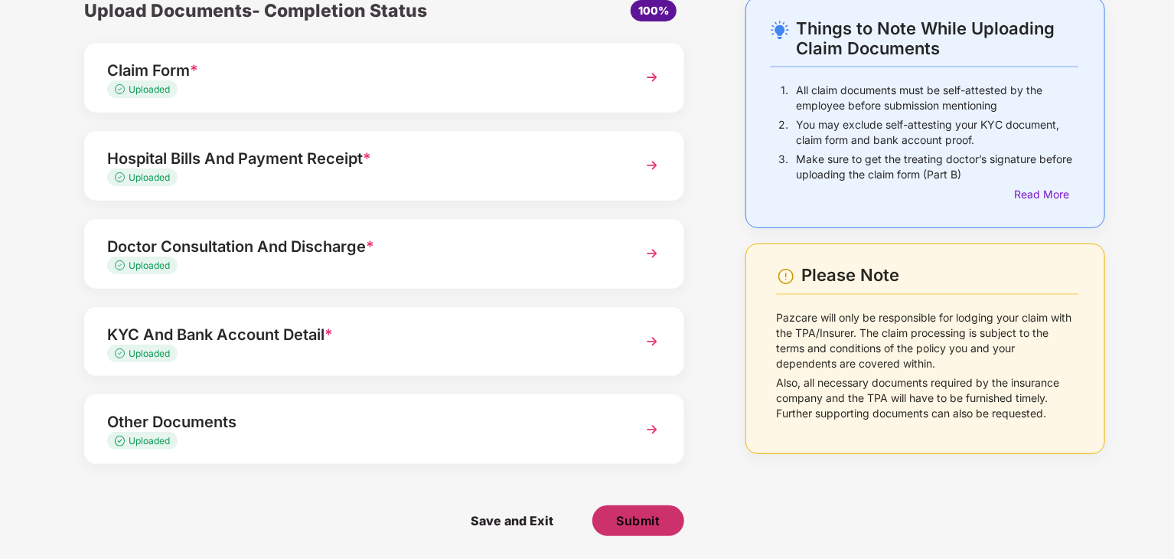
click at [652, 515] on span "Submit" at bounding box center [638, 520] width 44 height 17
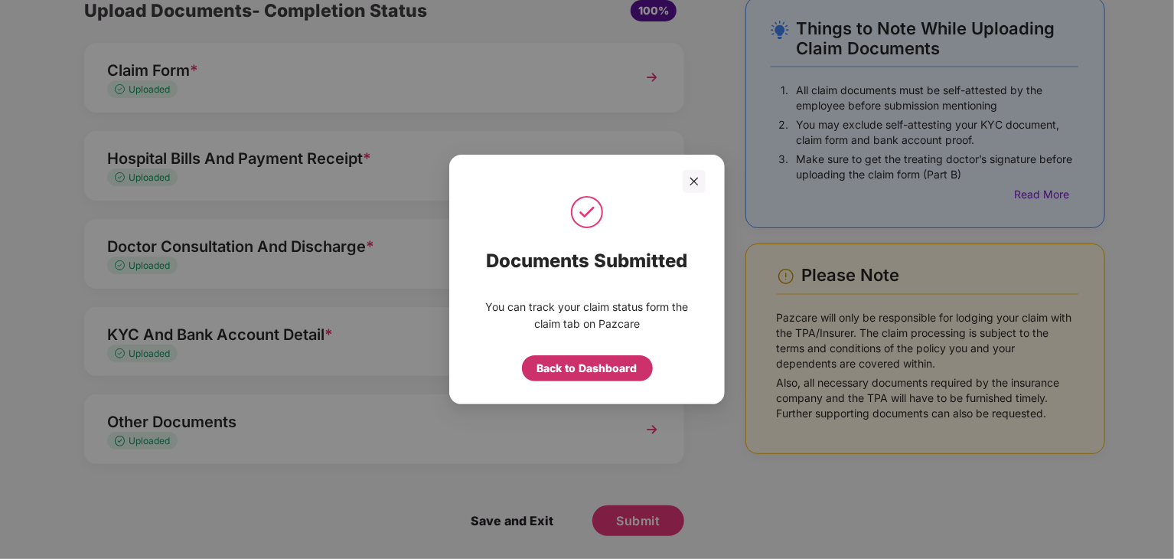
click at [566, 366] on div "Back to Dashboard" at bounding box center [587, 368] width 100 height 17
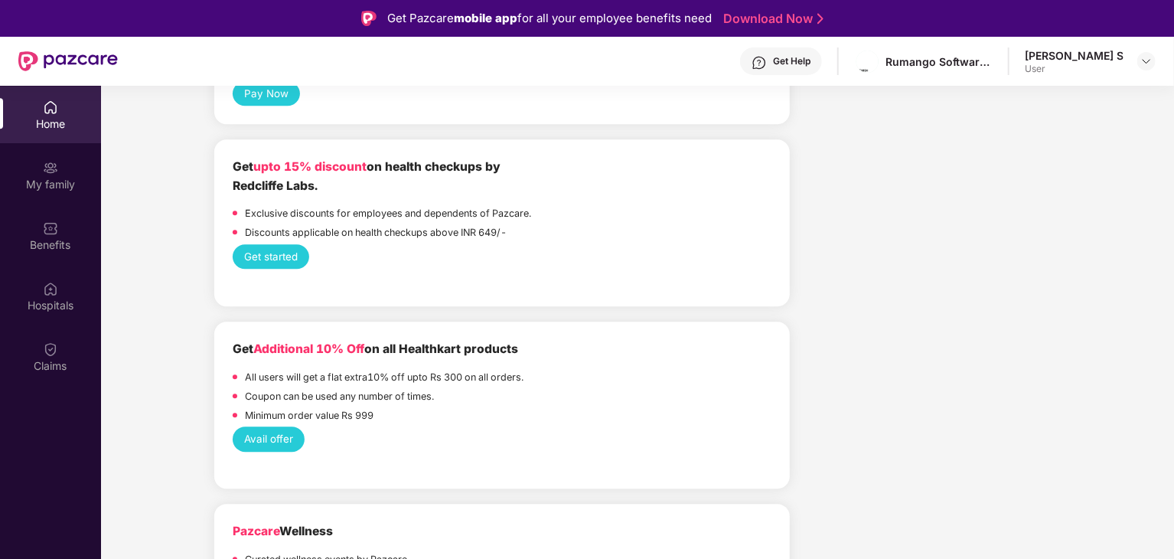
scroll to position [2340, 0]
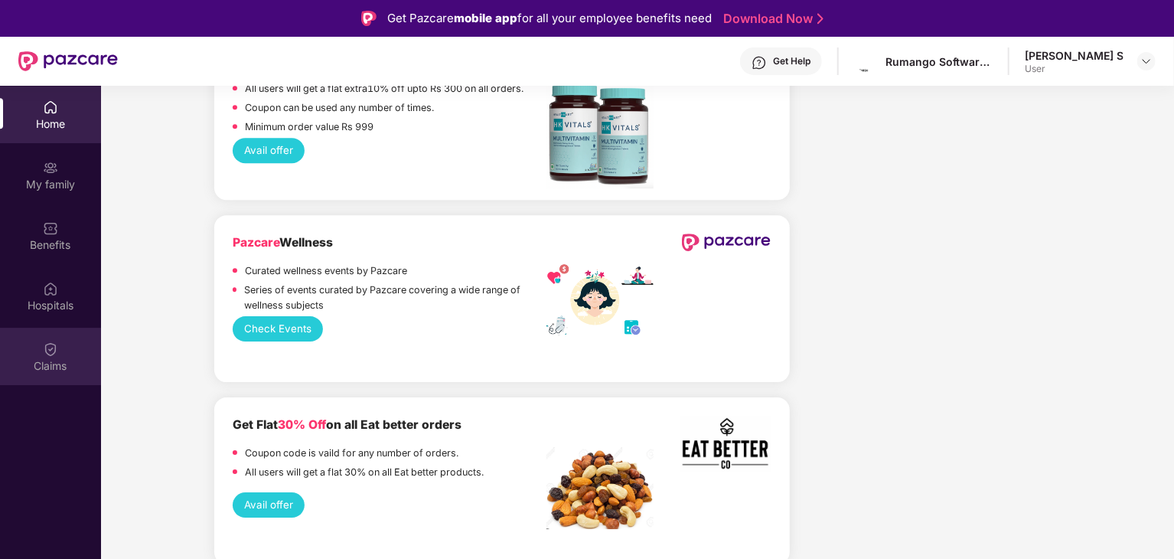
click at [52, 350] on img at bounding box center [50, 348] width 15 height 15
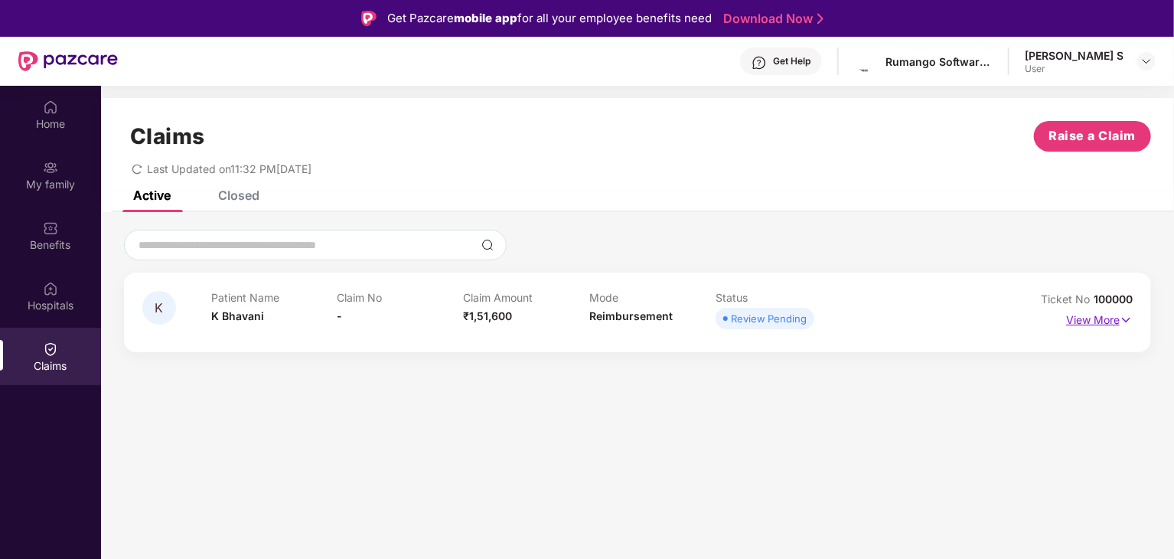
click at [1082, 323] on p "View More" at bounding box center [1099, 318] width 67 height 21
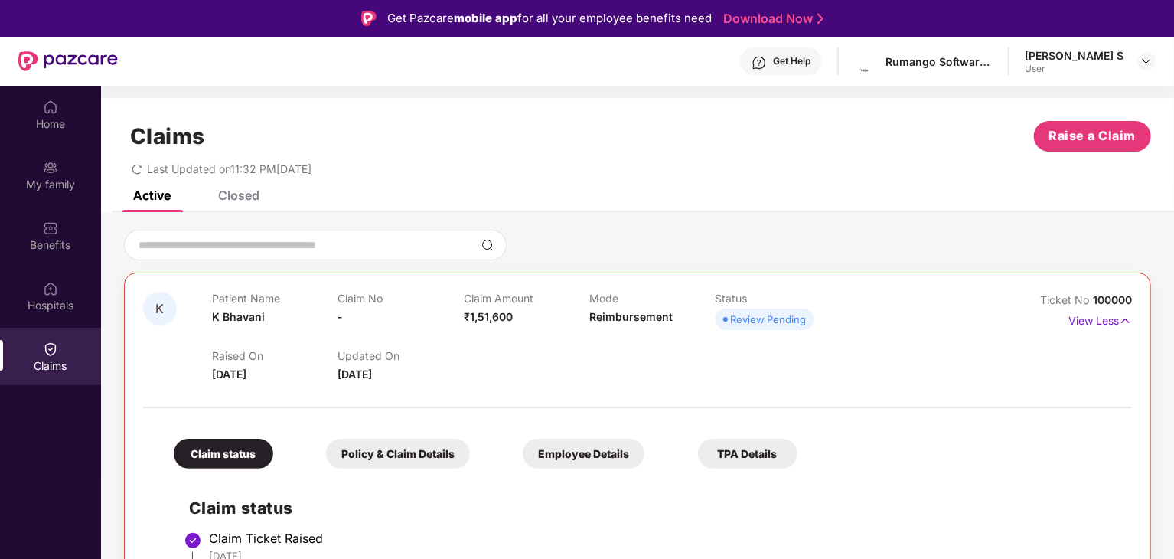
scroll to position [33, 0]
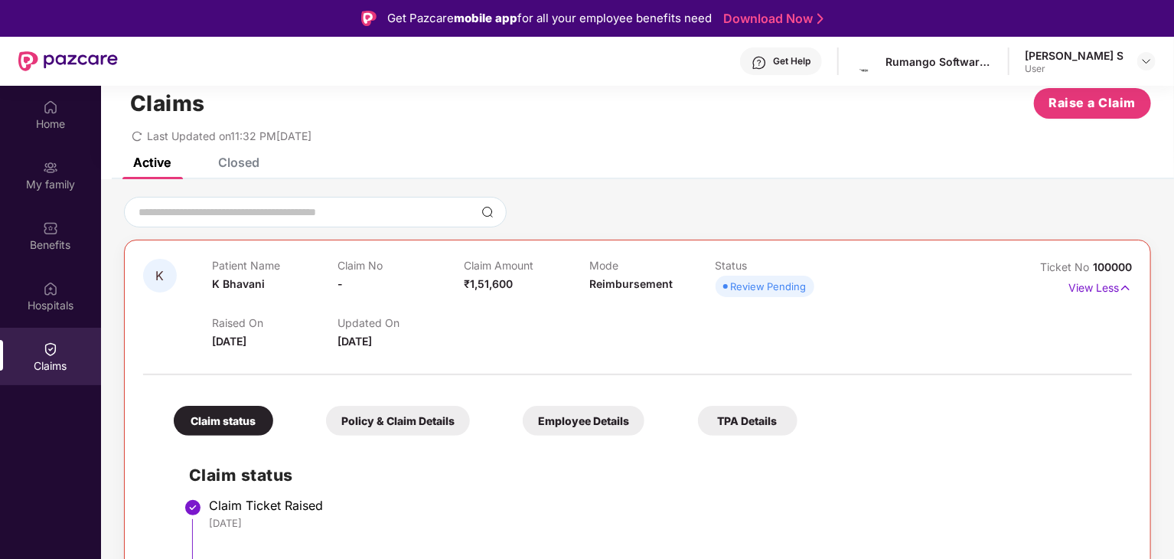
click at [405, 417] on div "Policy & Claim Details" at bounding box center [398, 421] width 144 height 30
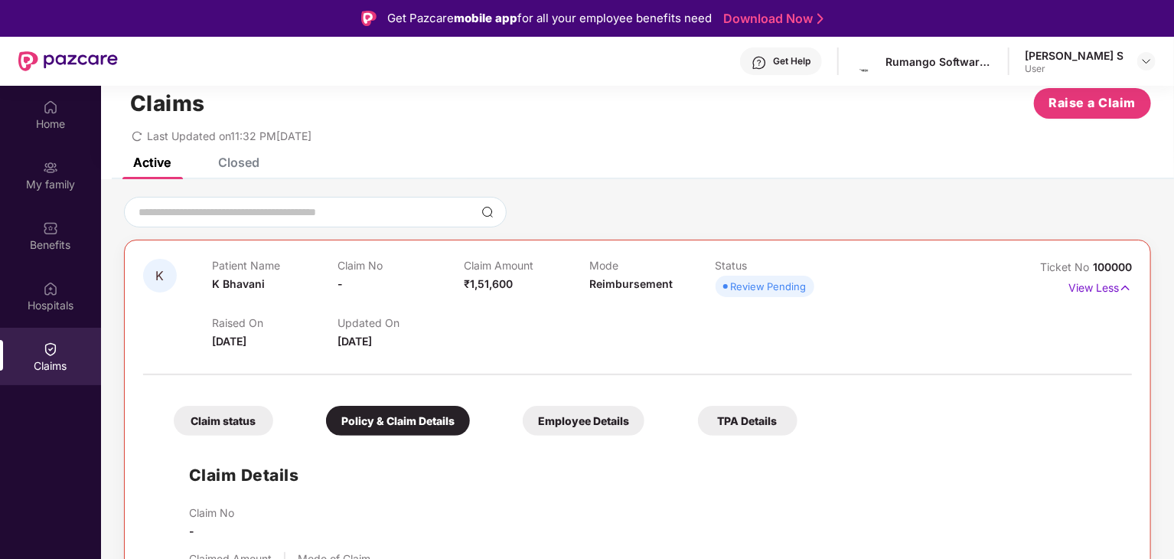
scroll to position [308, 0]
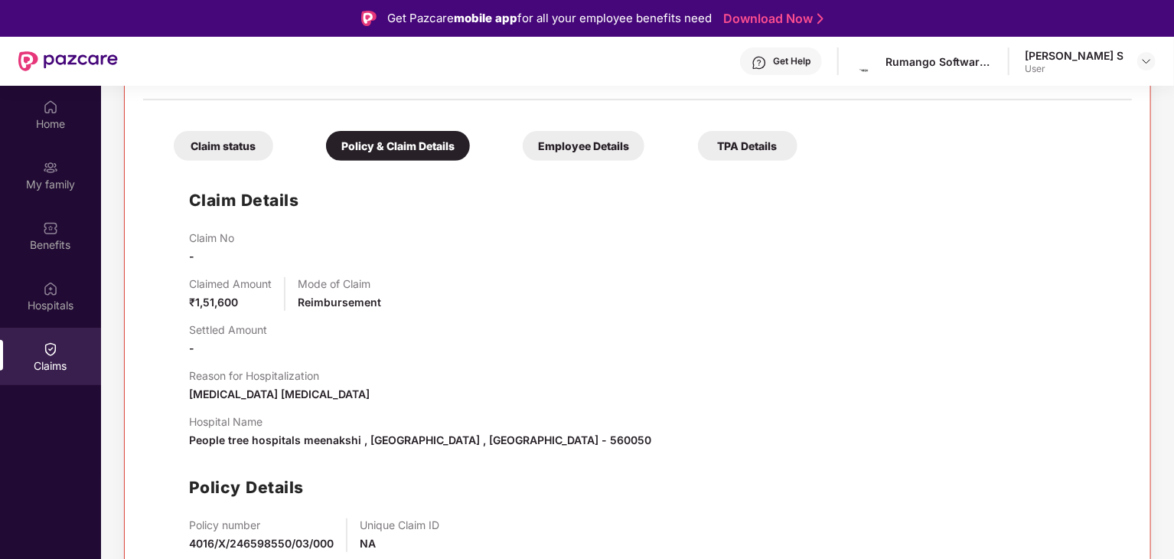
click at [592, 149] on div "Employee Details" at bounding box center [584, 146] width 122 height 30
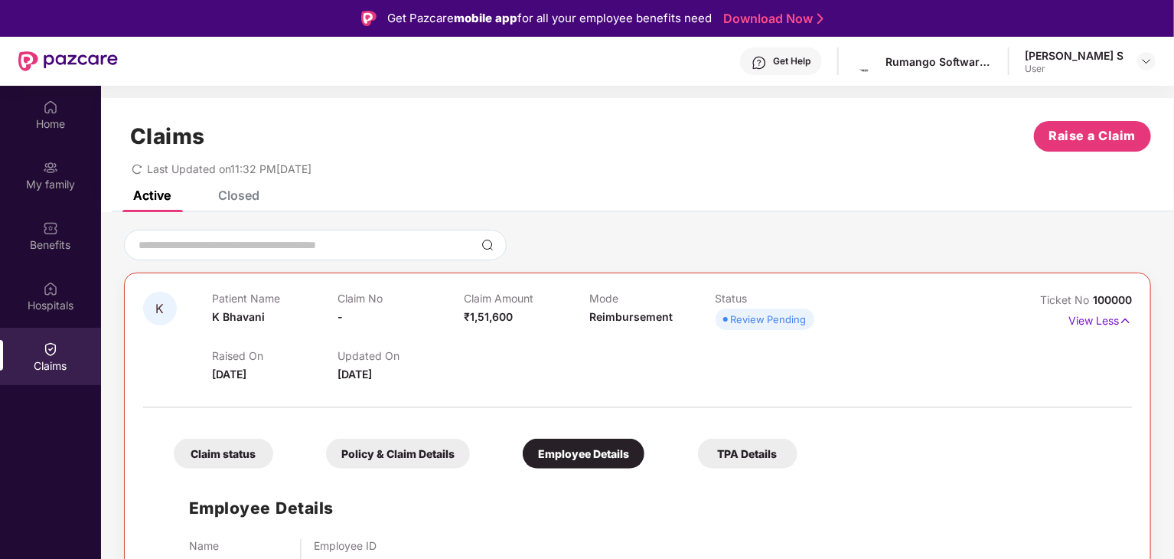
scroll to position [86, 0]
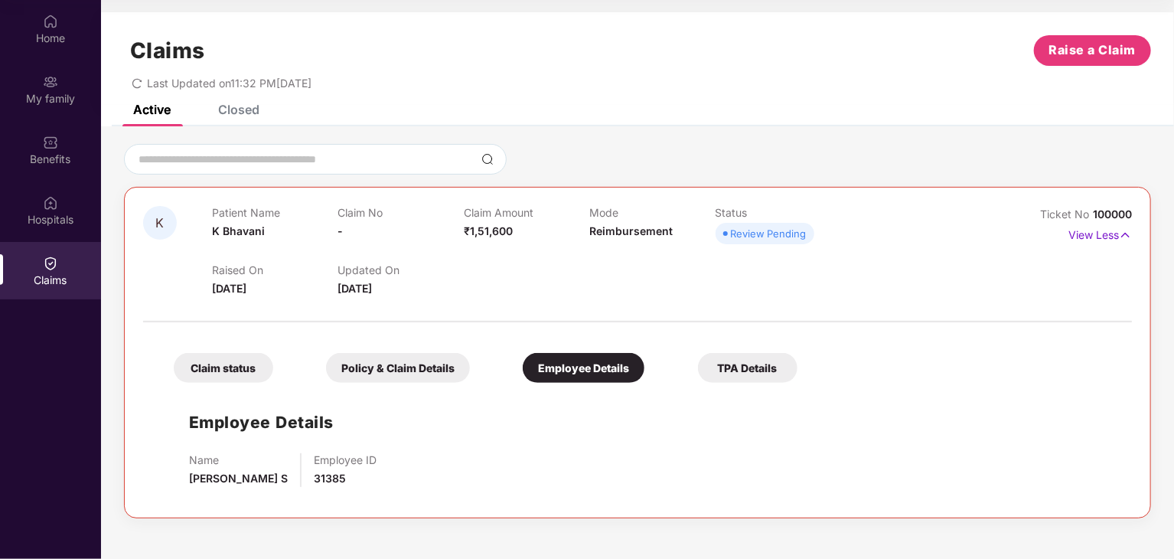
click at [733, 377] on div "TPA Details" at bounding box center [747, 368] width 99 height 30
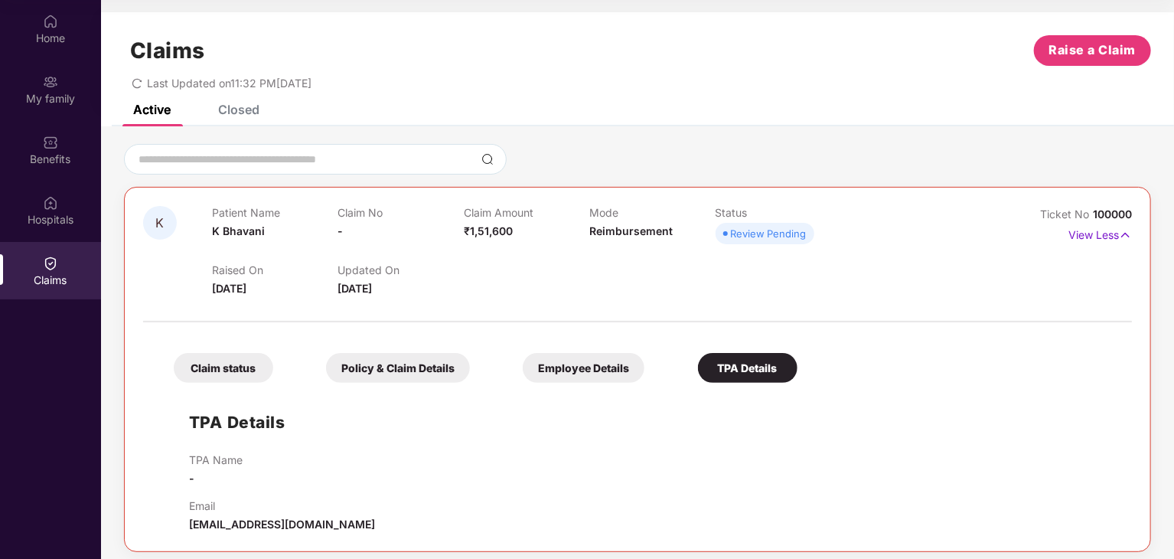
click at [236, 369] on div "Claim status" at bounding box center [223, 368] width 99 height 30
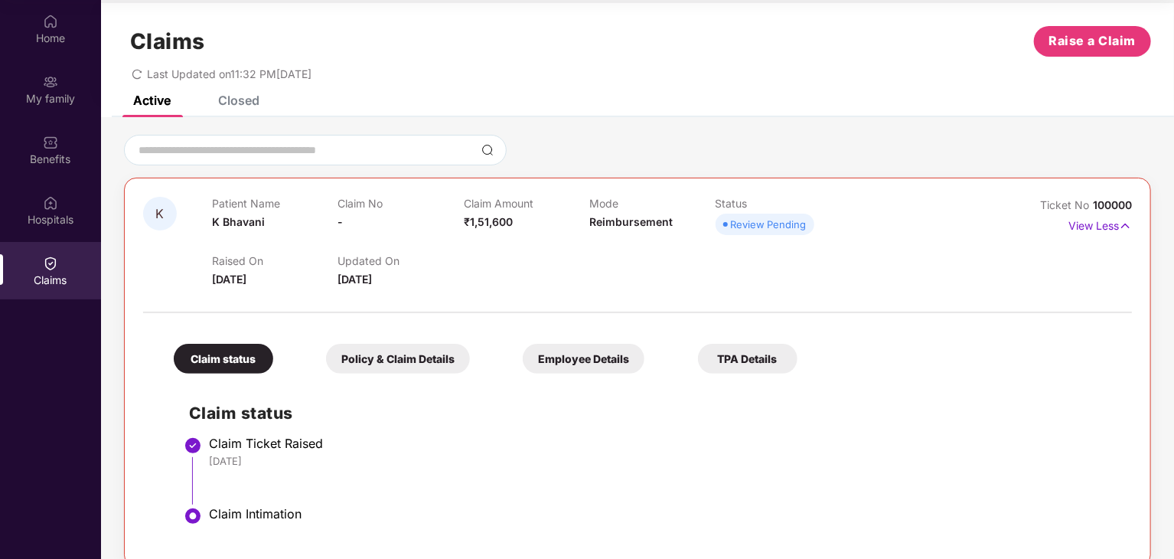
scroll to position [0, 0]
